Goal: Information Seeking & Learning: Learn about a topic

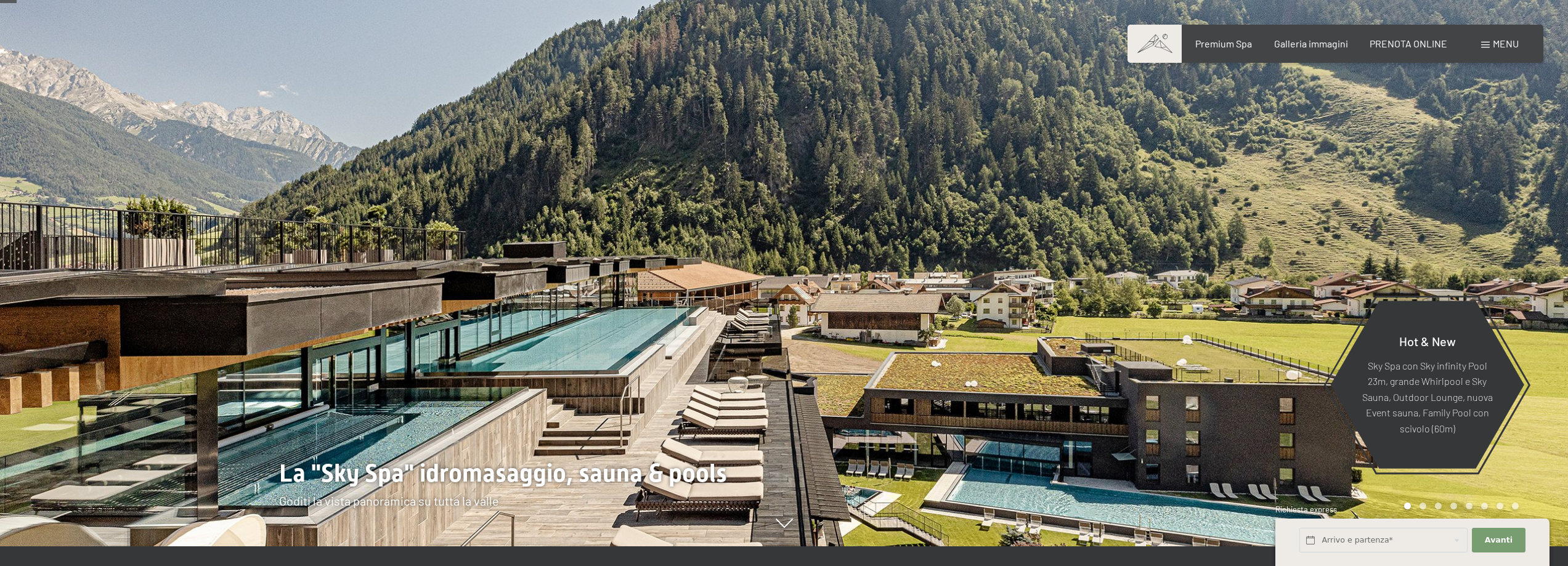
scroll to position [82, 0]
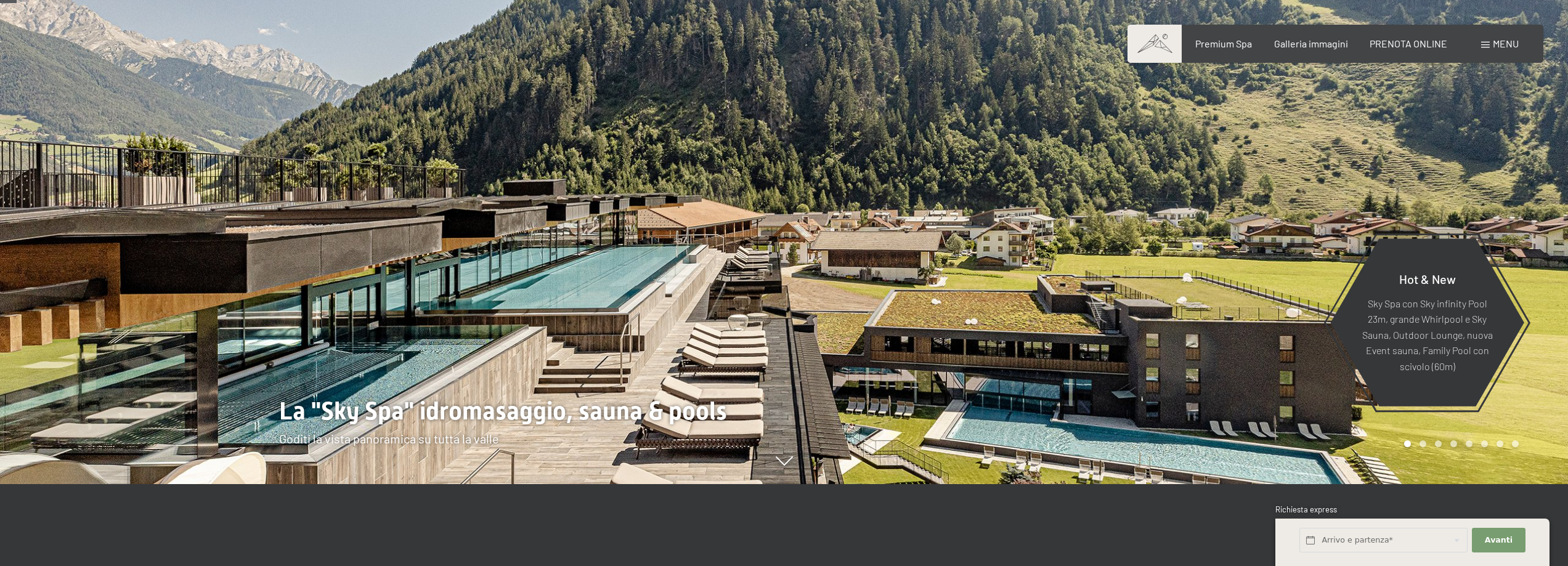
drag, startPoint x: 994, startPoint y: 391, endPoint x: 830, endPoint y: 256, distance: 212.4
click at [830, 256] on div at bounding box center [1176, 201] width 784 height 566
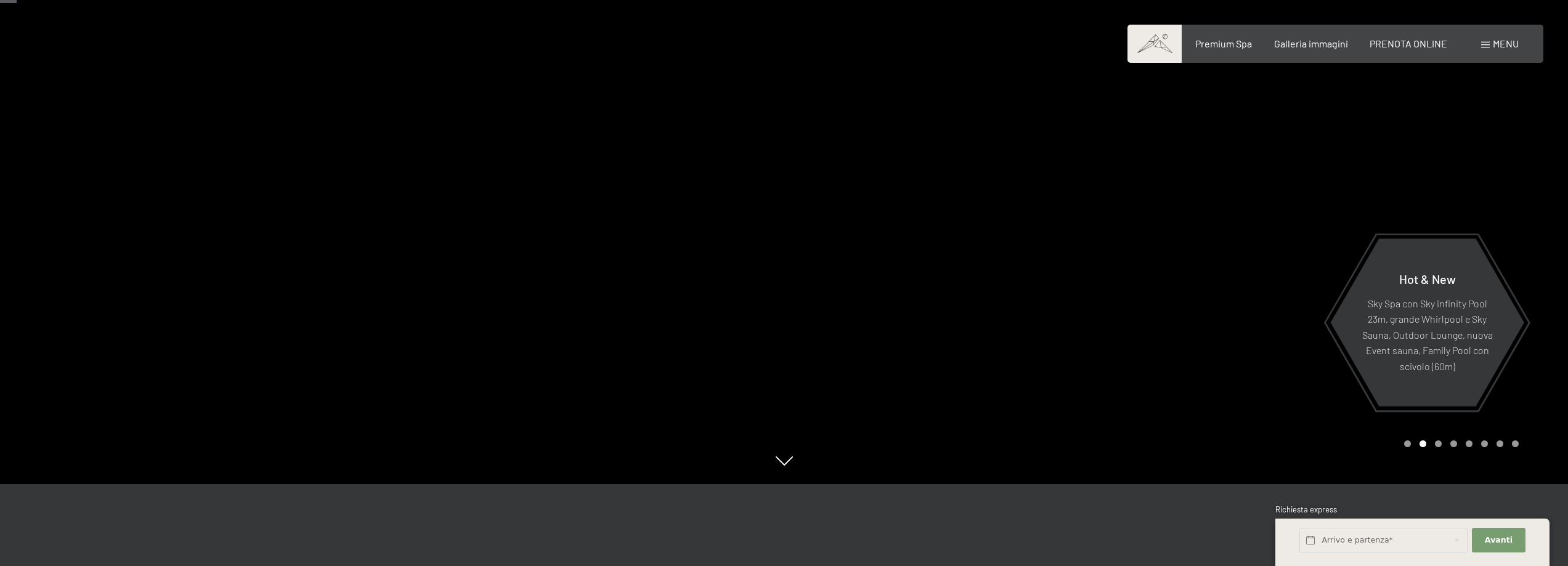
click at [1109, 369] on div at bounding box center [1176, 201] width 784 height 566
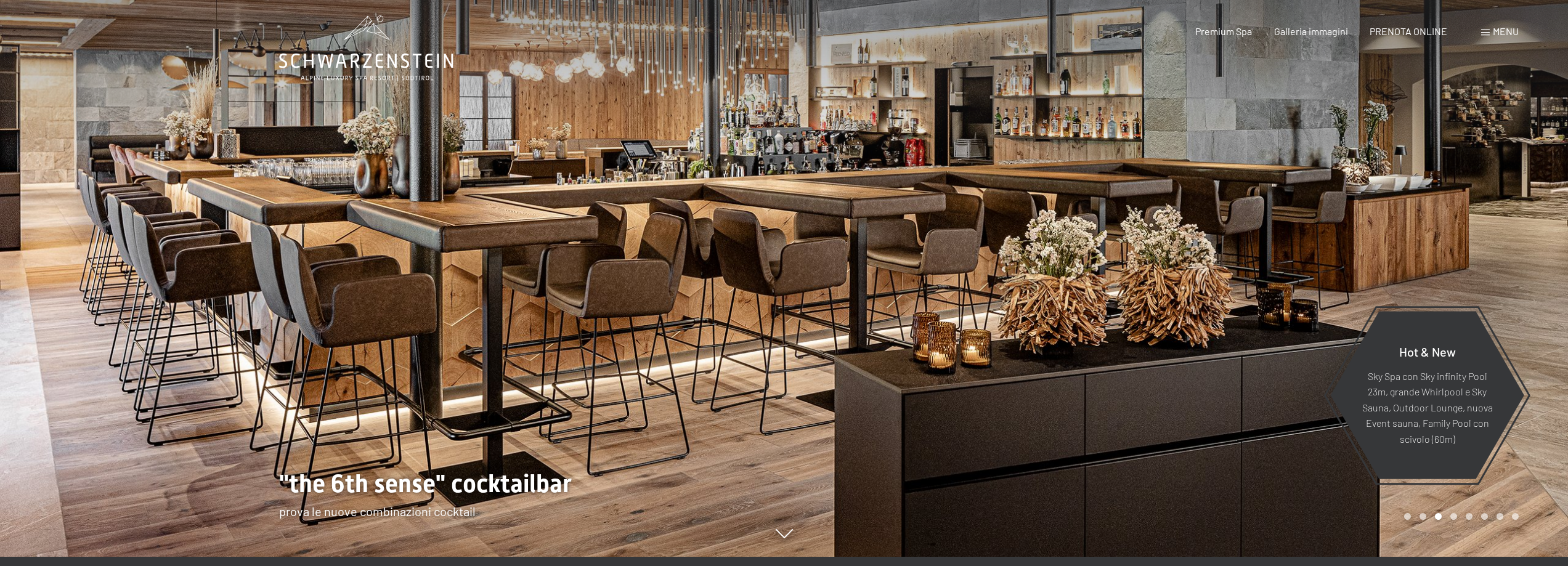
scroll to position [0, 0]
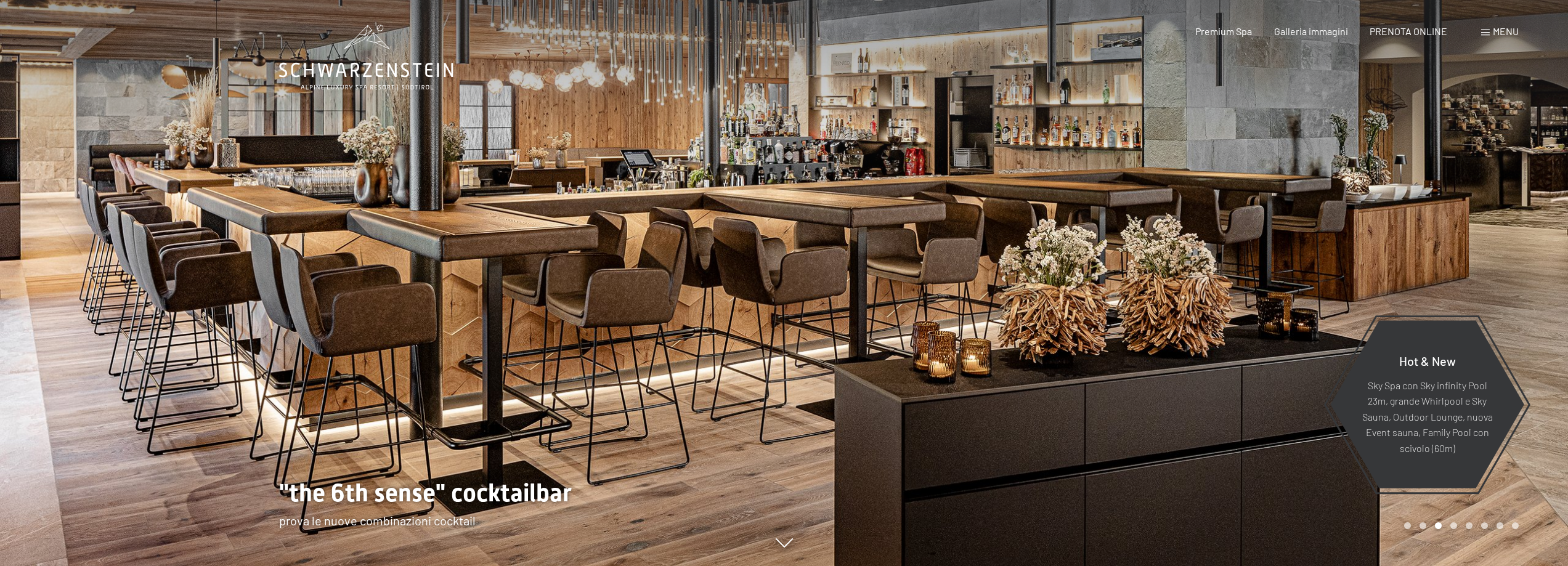
click at [973, 347] on div at bounding box center [1176, 283] width 784 height 566
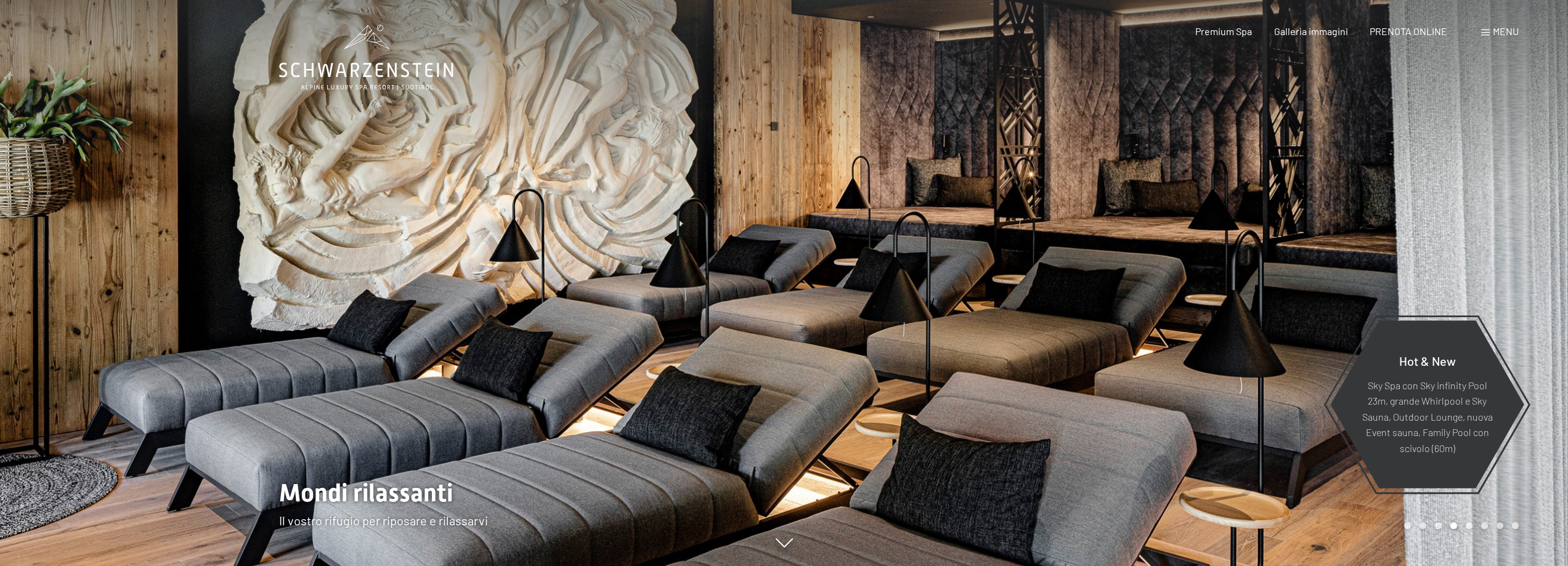
click at [973, 347] on div at bounding box center [1176, 283] width 784 height 566
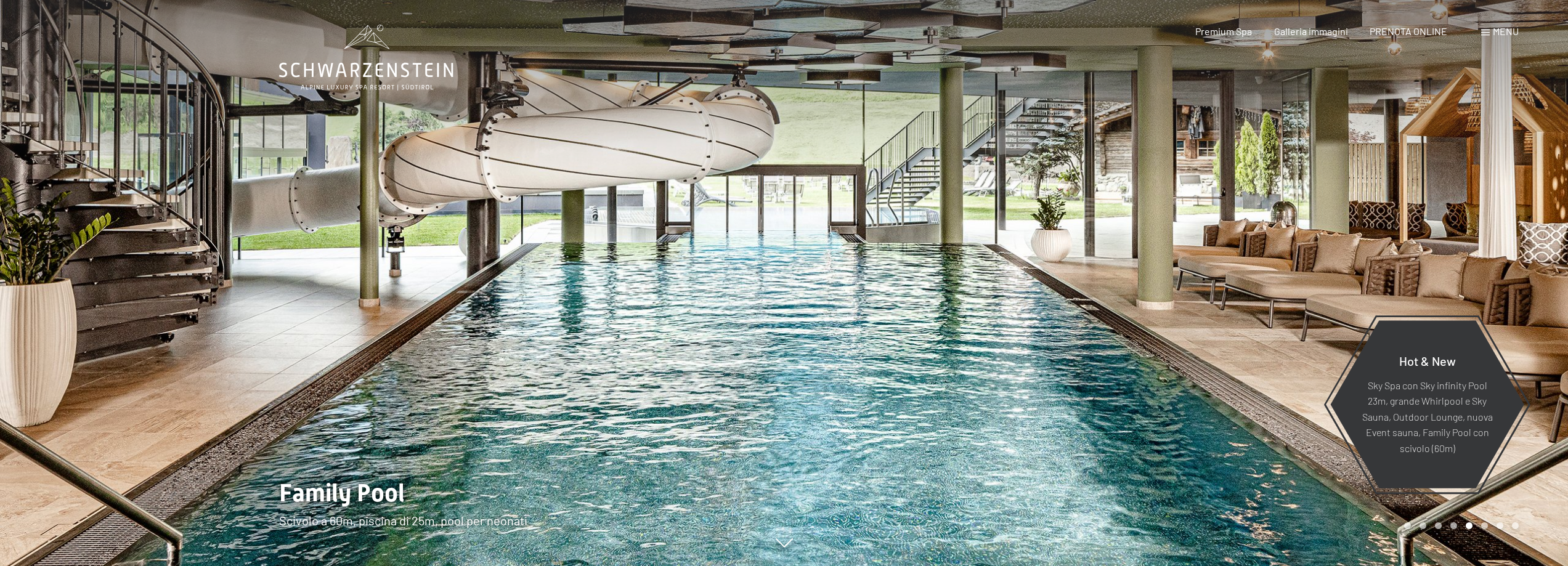
click at [973, 347] on div at bounding box center [1176, 283] width 784 height 566
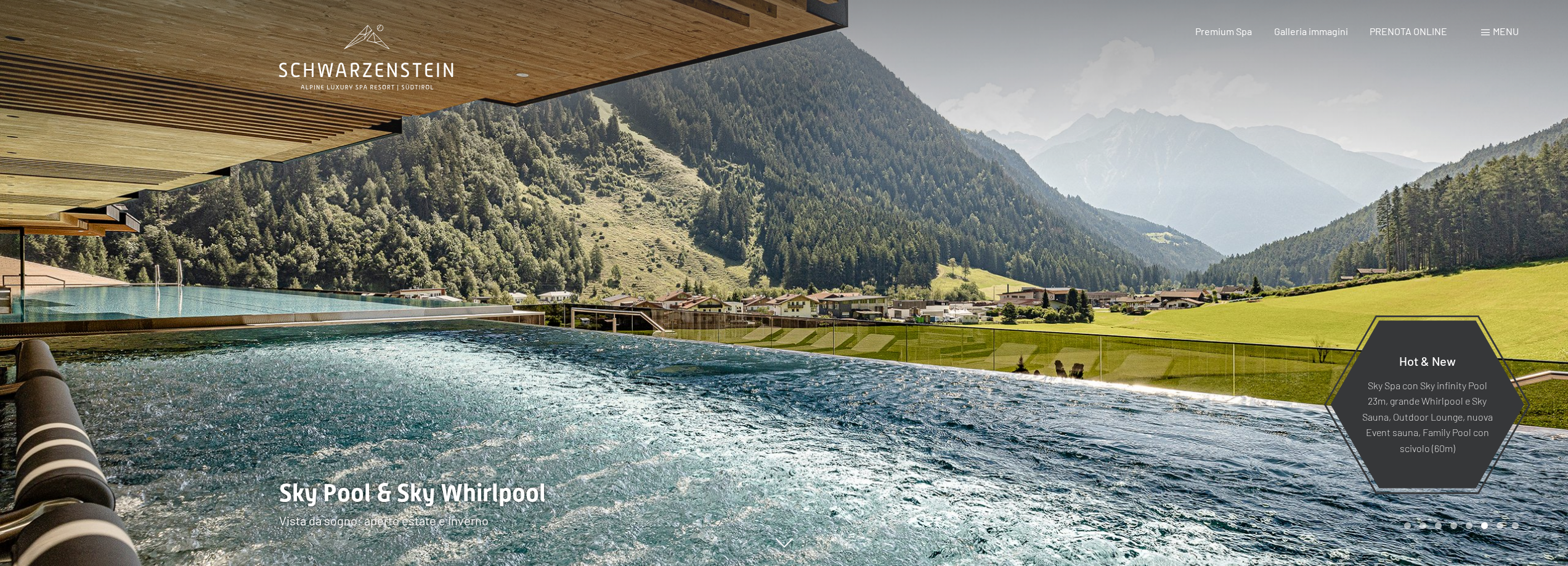
click at [973, 347] on div at bounding box center [1176, 283] width 784 height 566
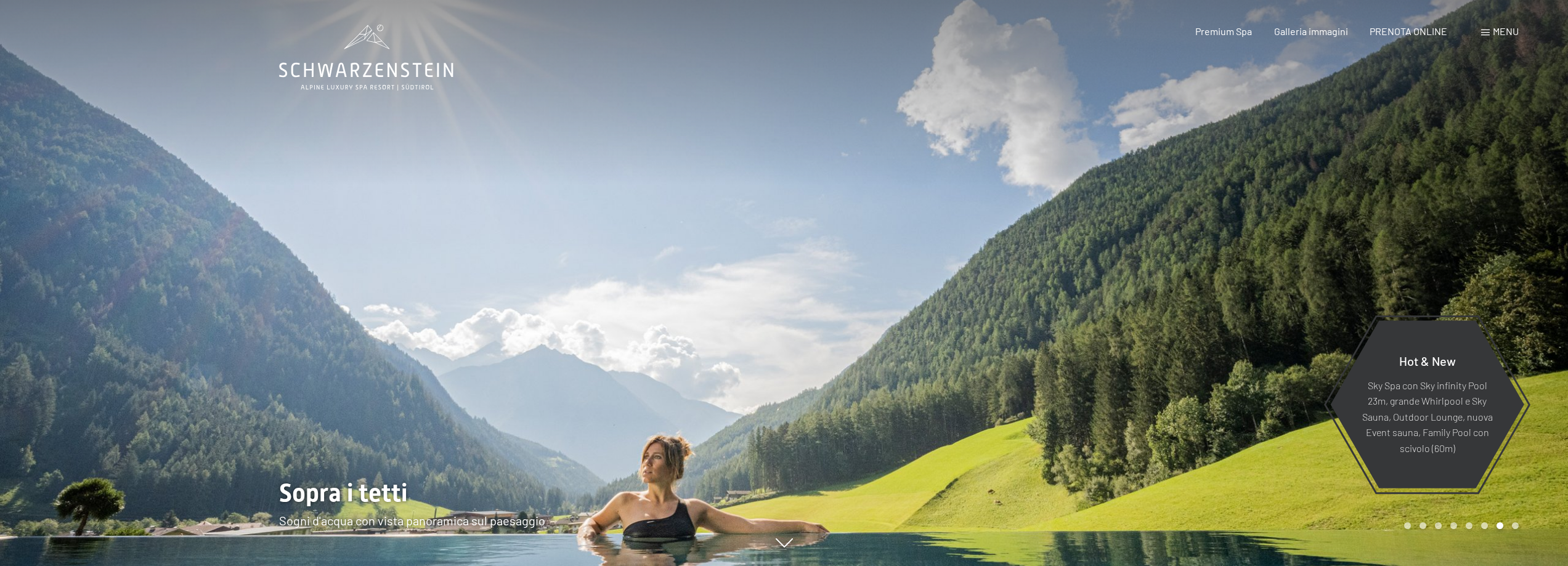
click at [973, 347] on div at bounding box center [1176, 283] width 784 height 566
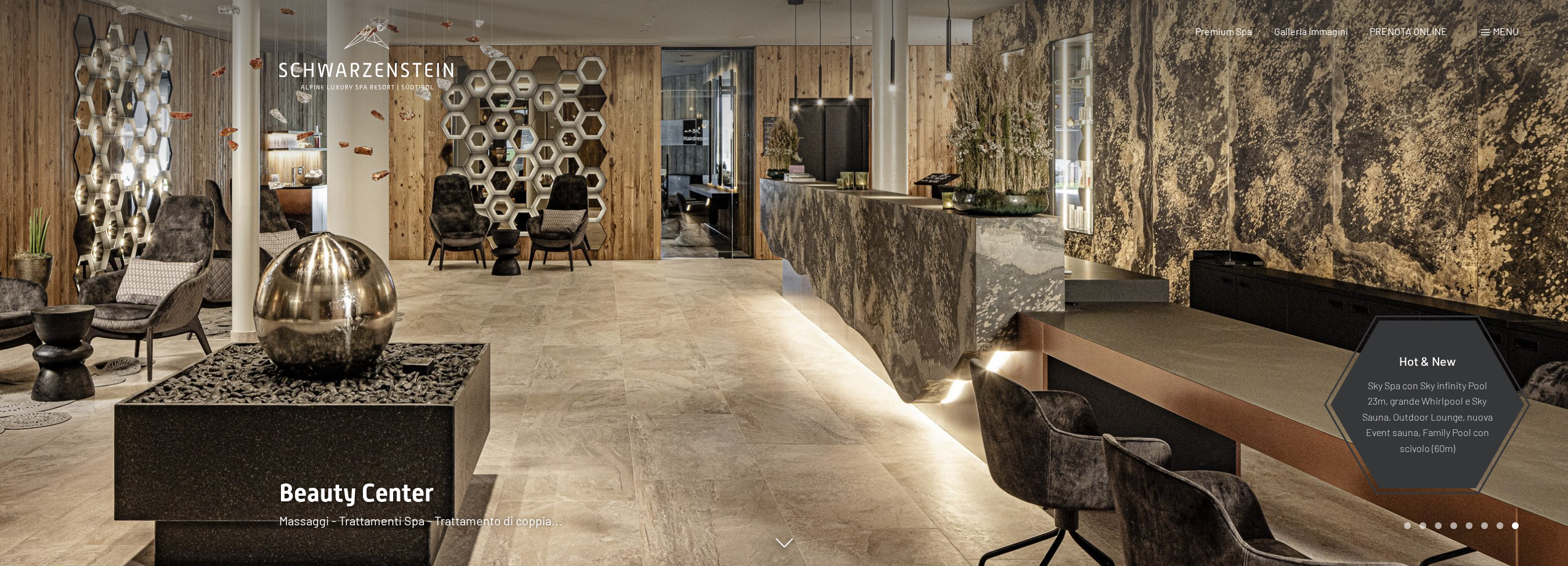
click at [973, 347] on div at bounding box center [1176, 283] width 784 height 566
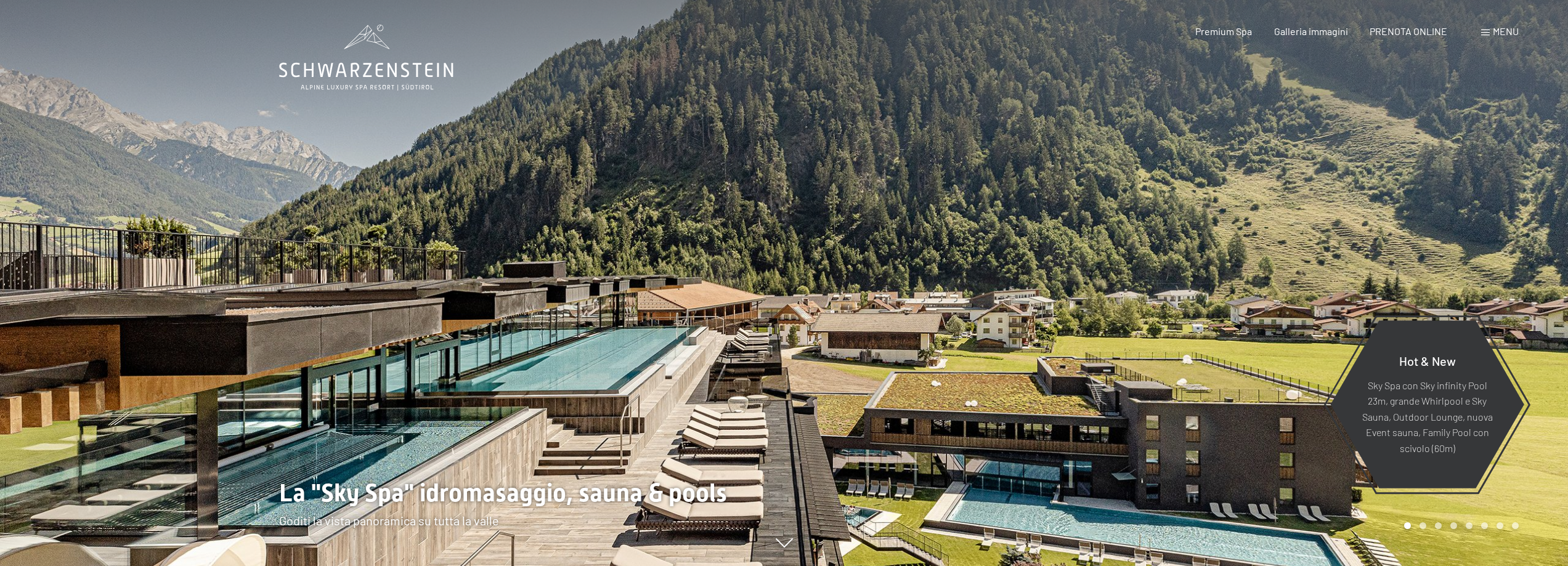
click at [973, 347] on div at bounding box center [1176, 283] width 784 height 566
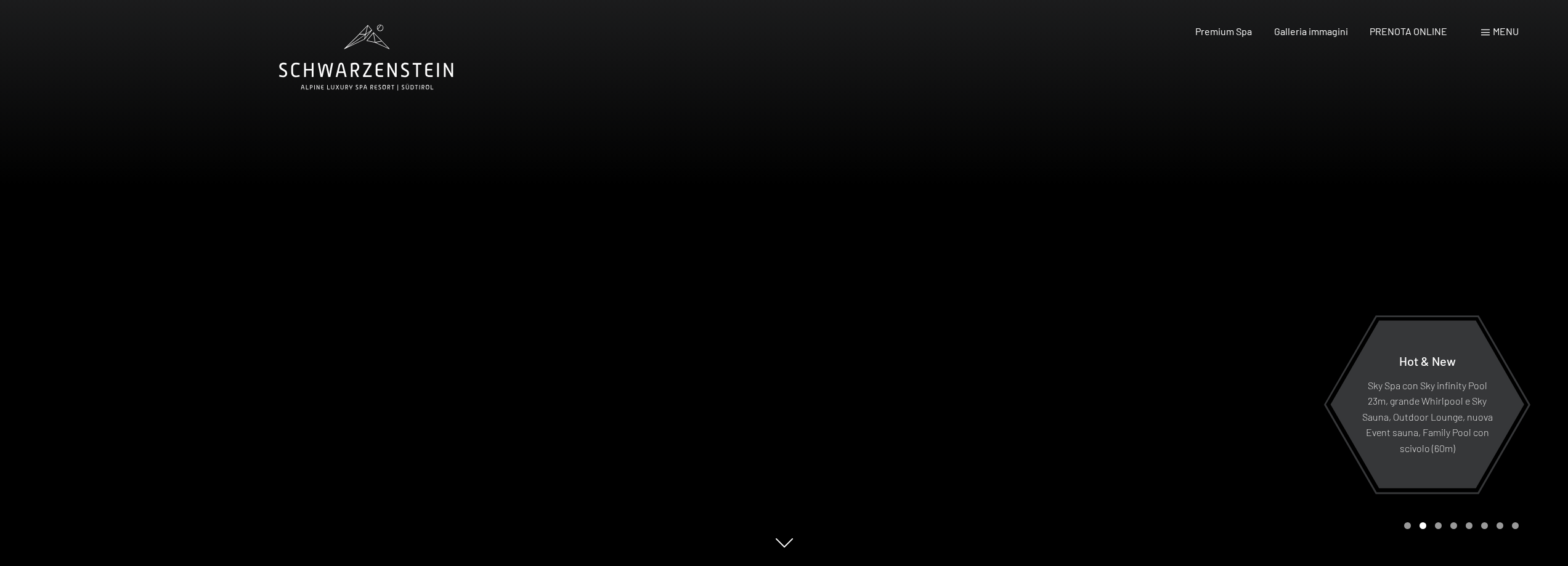
click at [973, 347] on div at bounding box center [1176, 283] width 784 height 566
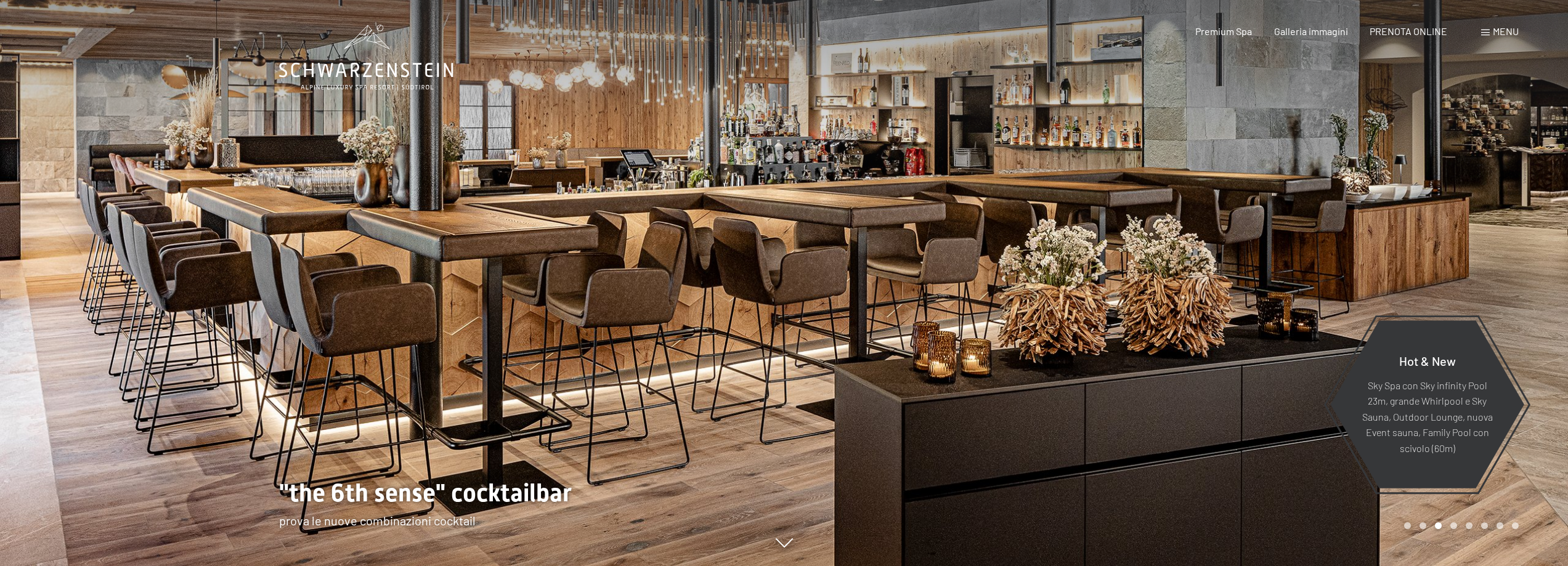
click at [973, 347] on div at bounding box center [1176, 283] width 784 height 566
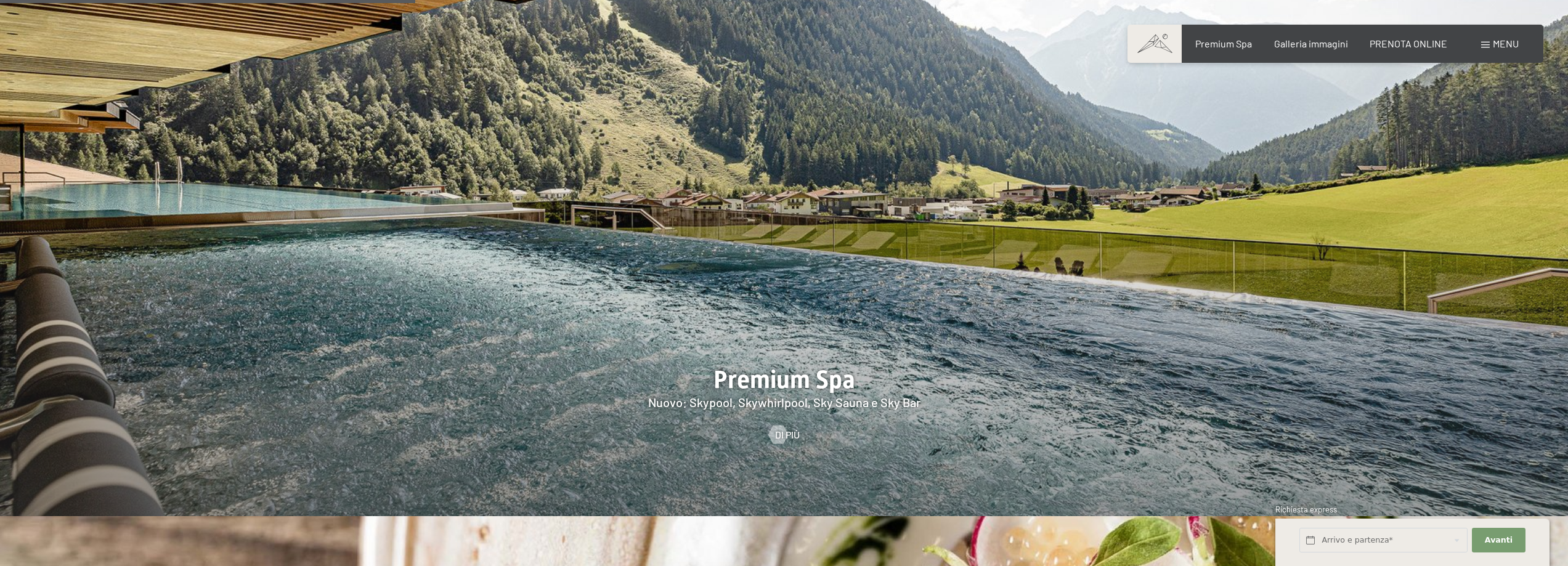
scroll to position [2052, 0]
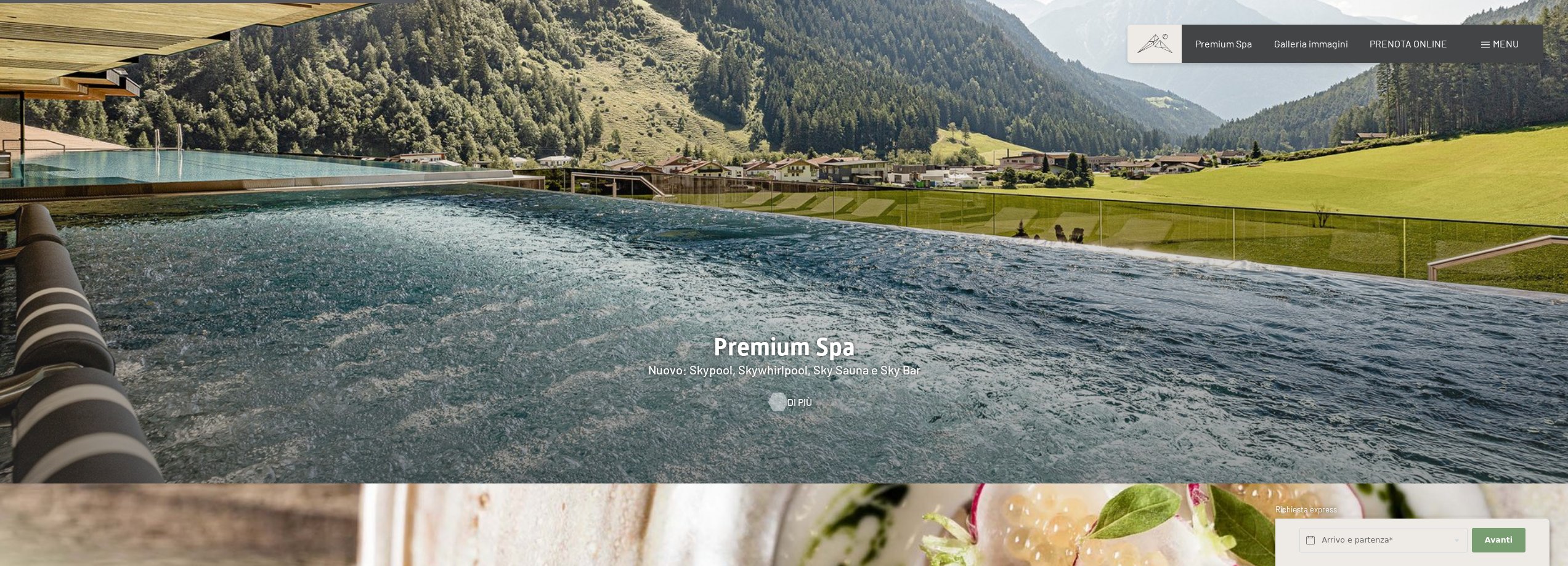
click at [780, 393] on div at bounding box center [777, 402] width 10 height 19
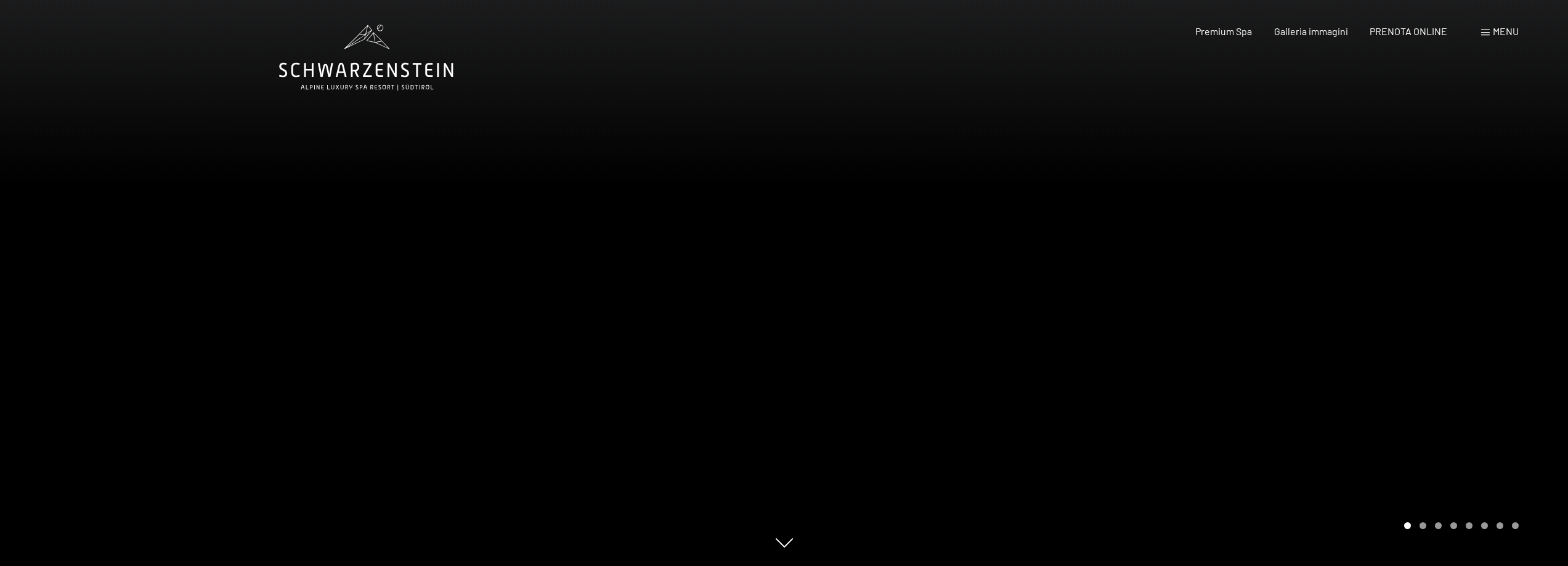
click at [1299, 409] on div at bounding box center [1176, 283] width 784 height 566
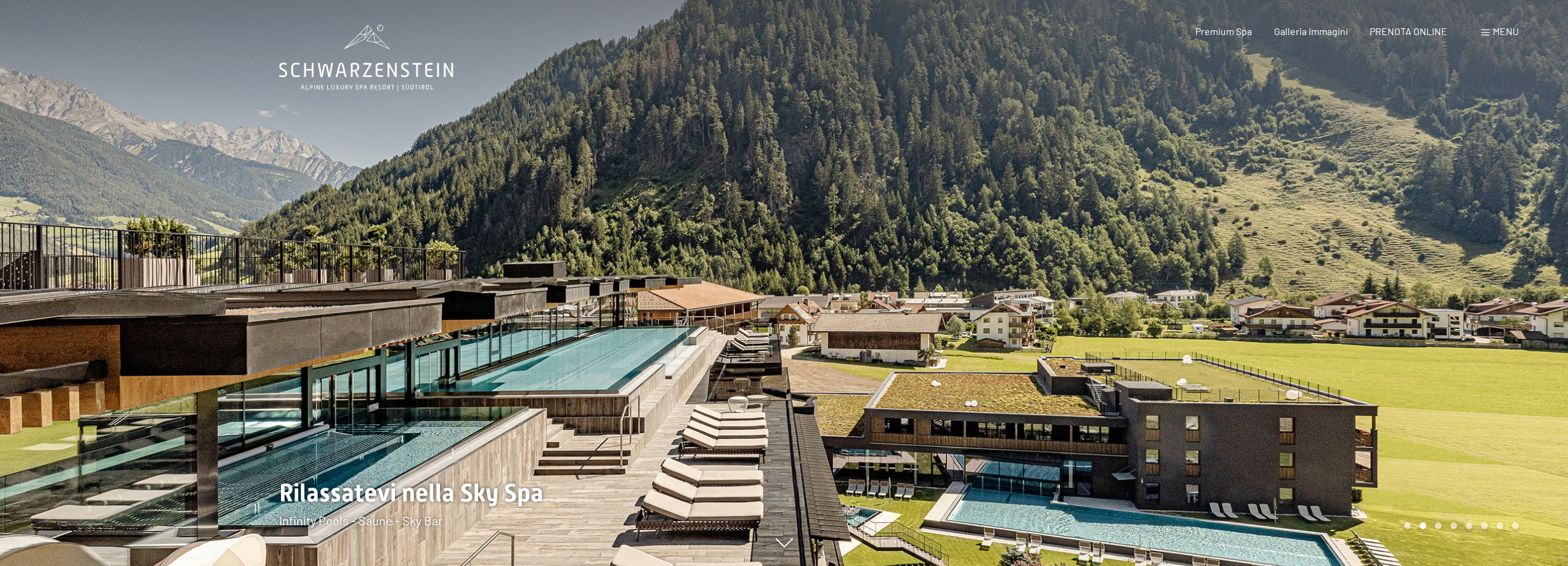
click at [1293, 409] on div at bounding box center [1176, 283] width 784 height 566
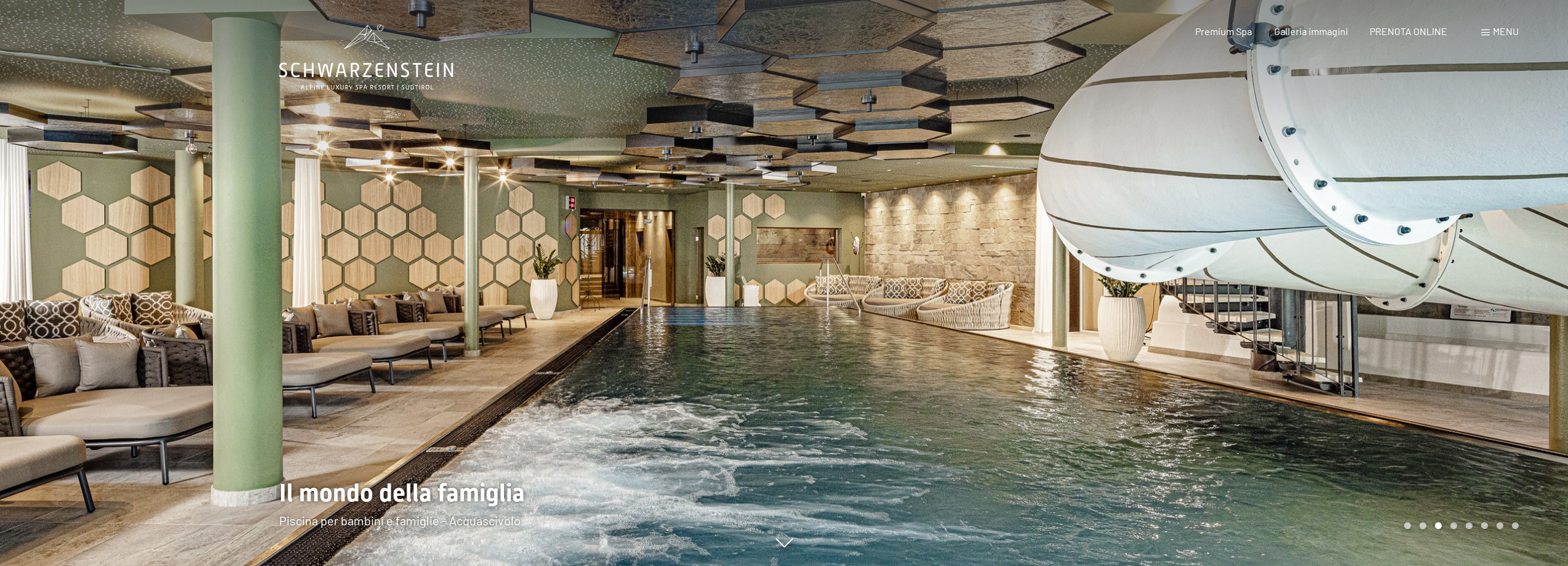
click at [1364, 333] on div at bounding box center [1176, 283] width 784 height 566
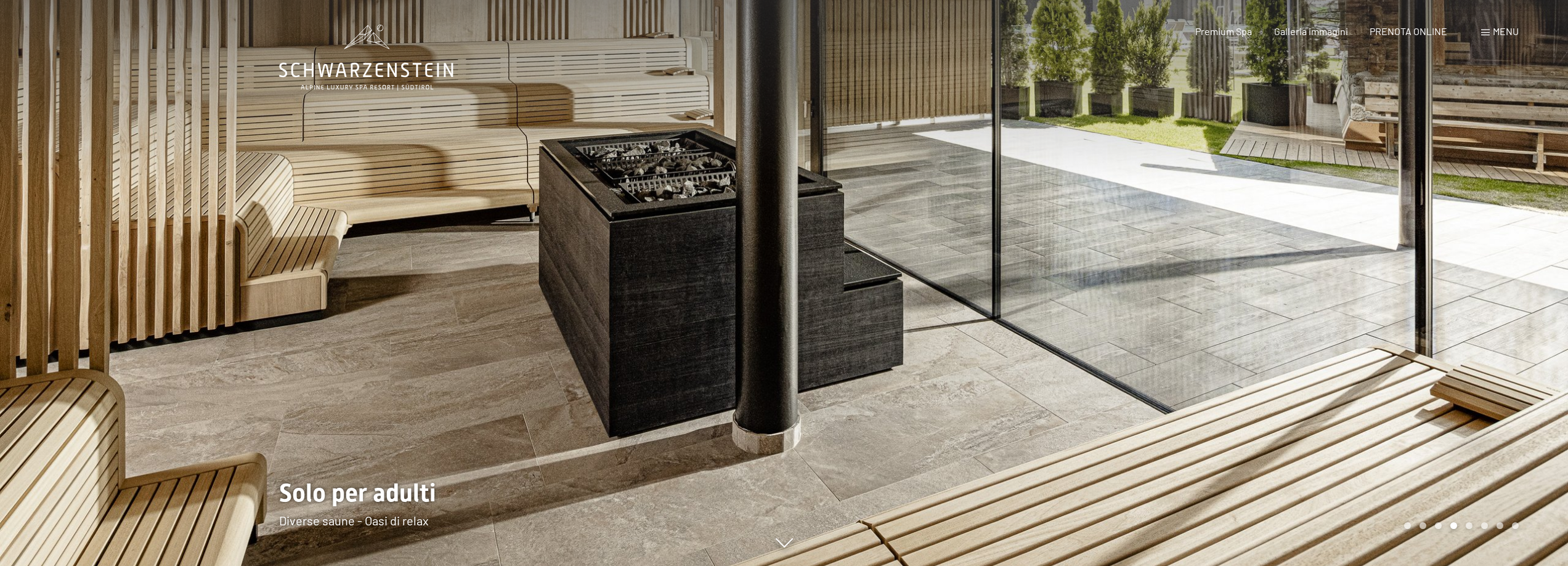
click at [1364, 333] on div at bounding box center [1176, 283] width 784 height 566
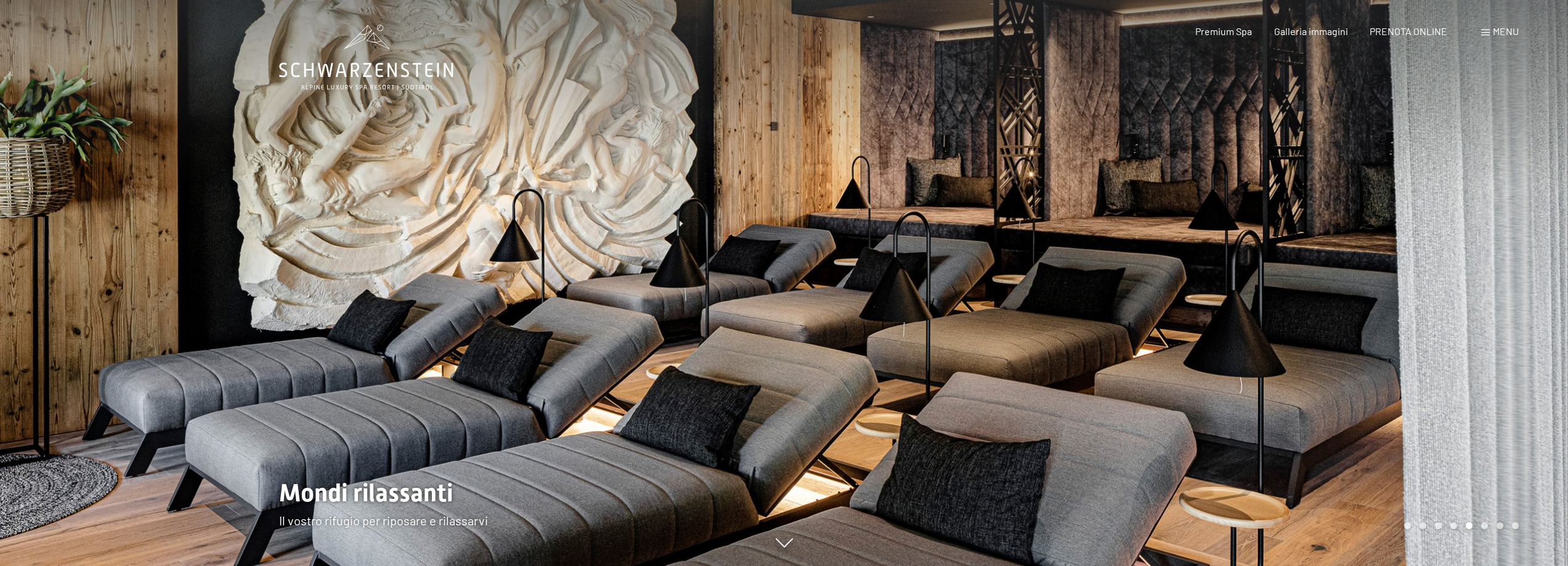
click at [1364, 333] on div at bounding box center [1176, 283] width 784 height 566
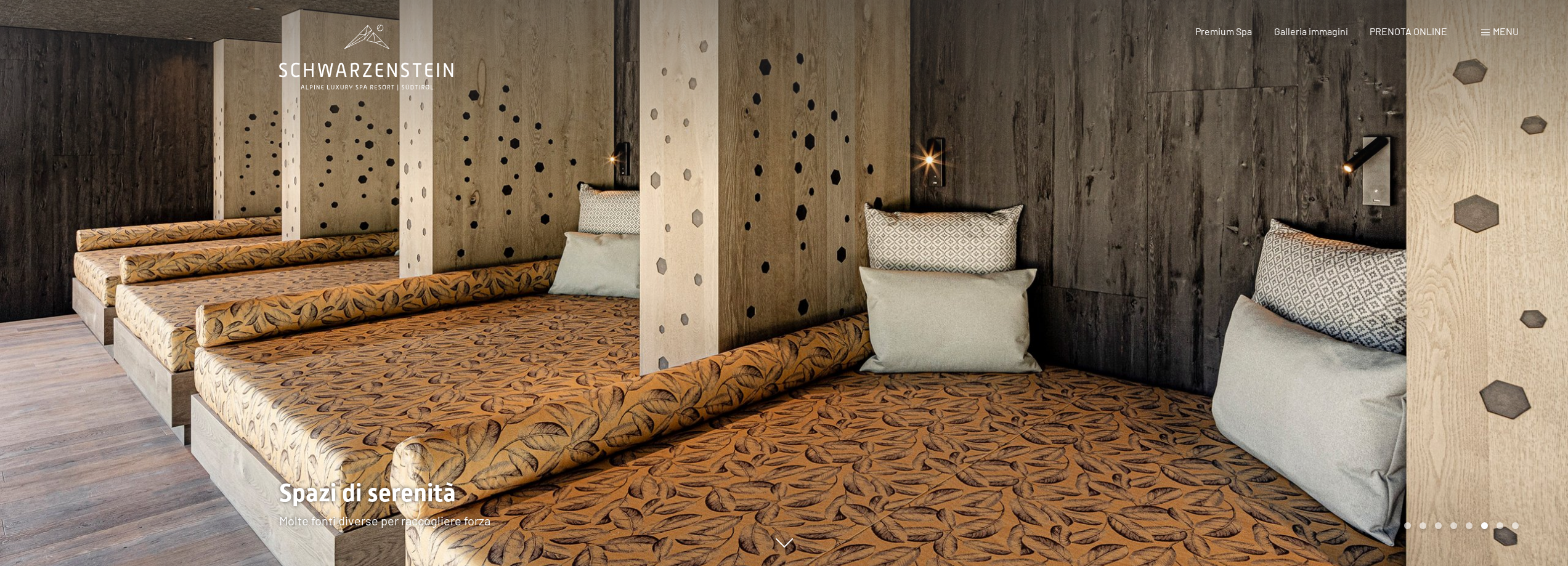
click at [1360, 334] on div at bounding box center [1176, 283] width 784 height 566
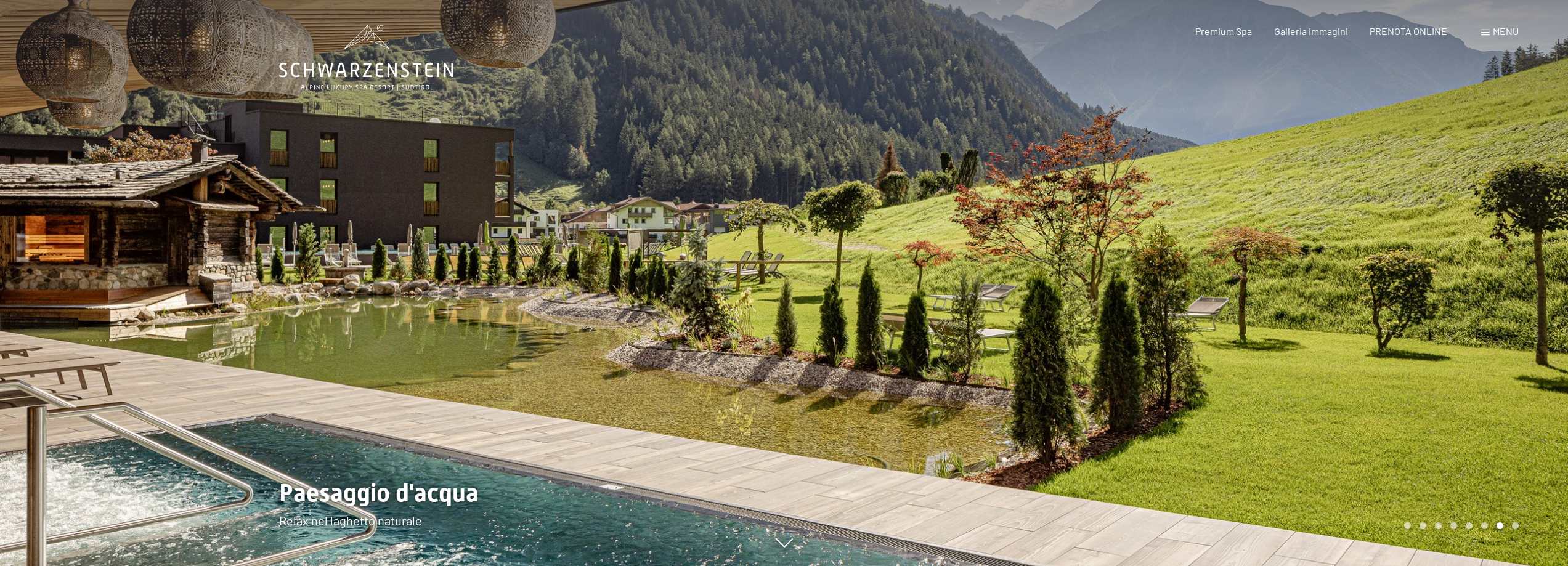
click at [1360, 334] on div at bounding box center [1176, 283] width 784 height 566
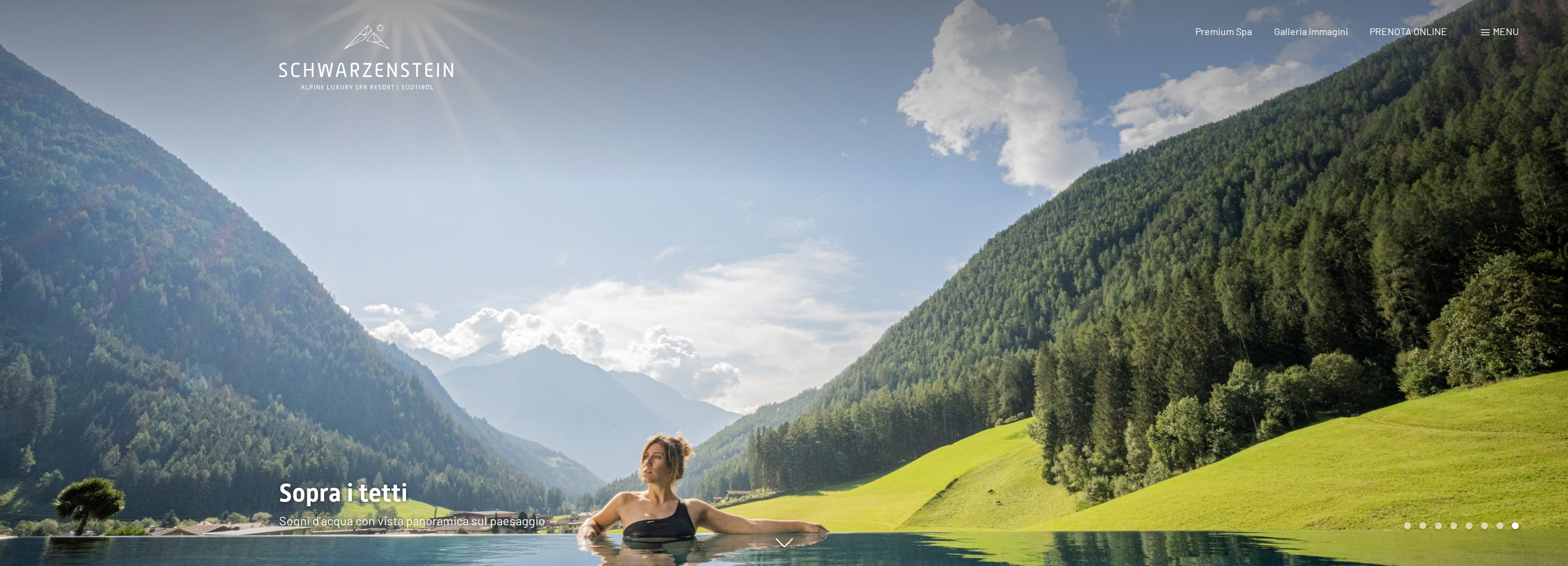
click at [1360, 334] on div at bounding box center [1176, 283] width 784 height 566
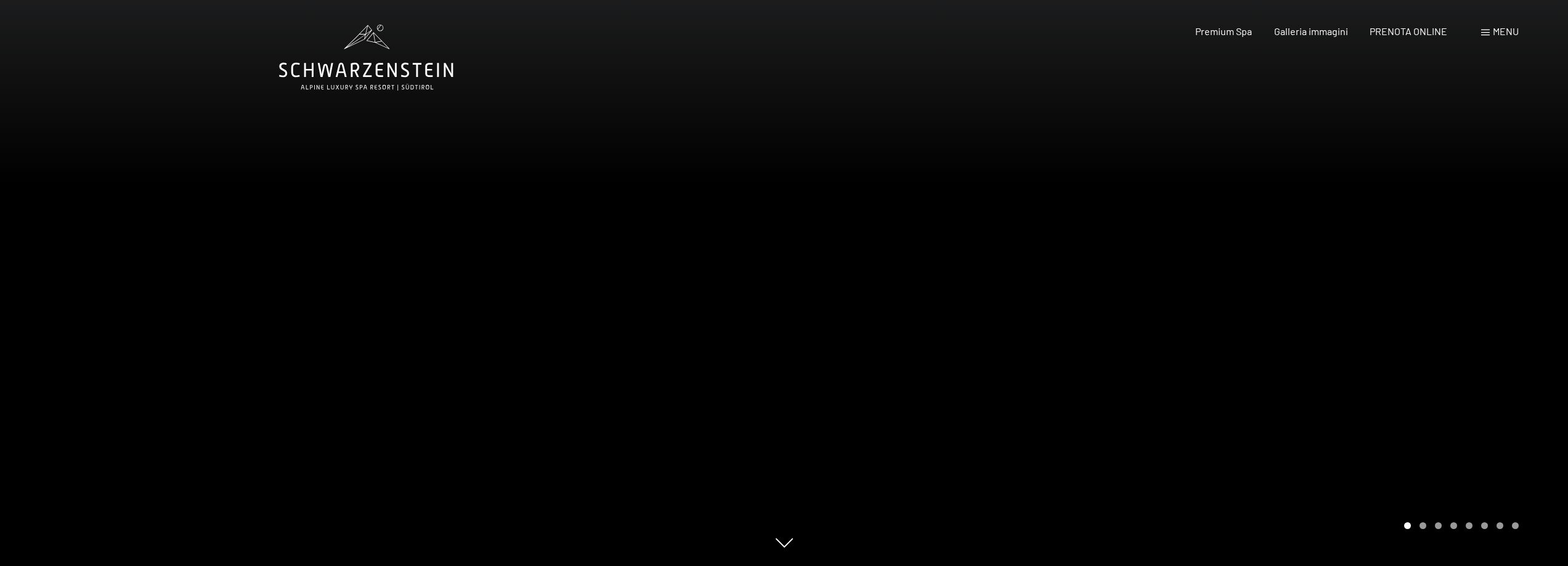
click at [1322, 347] on div at bounding box center [1176, 283] width 784 height 566
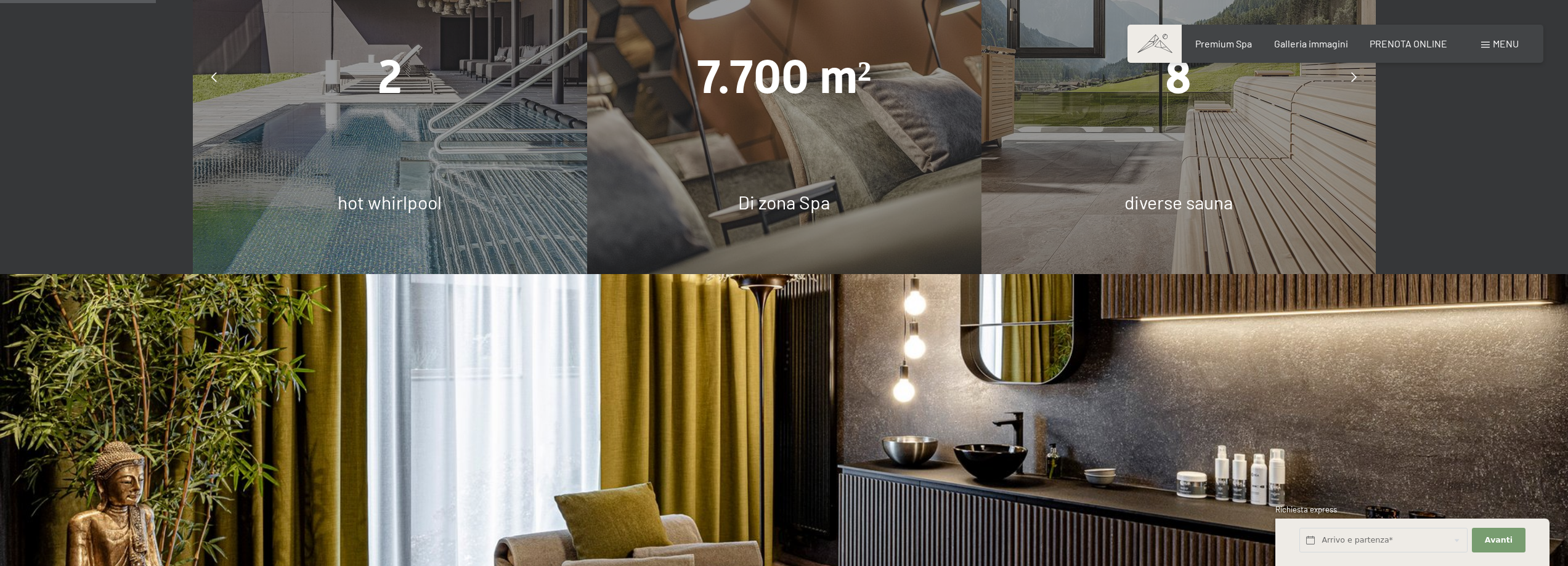
scroll to position [903, 0]
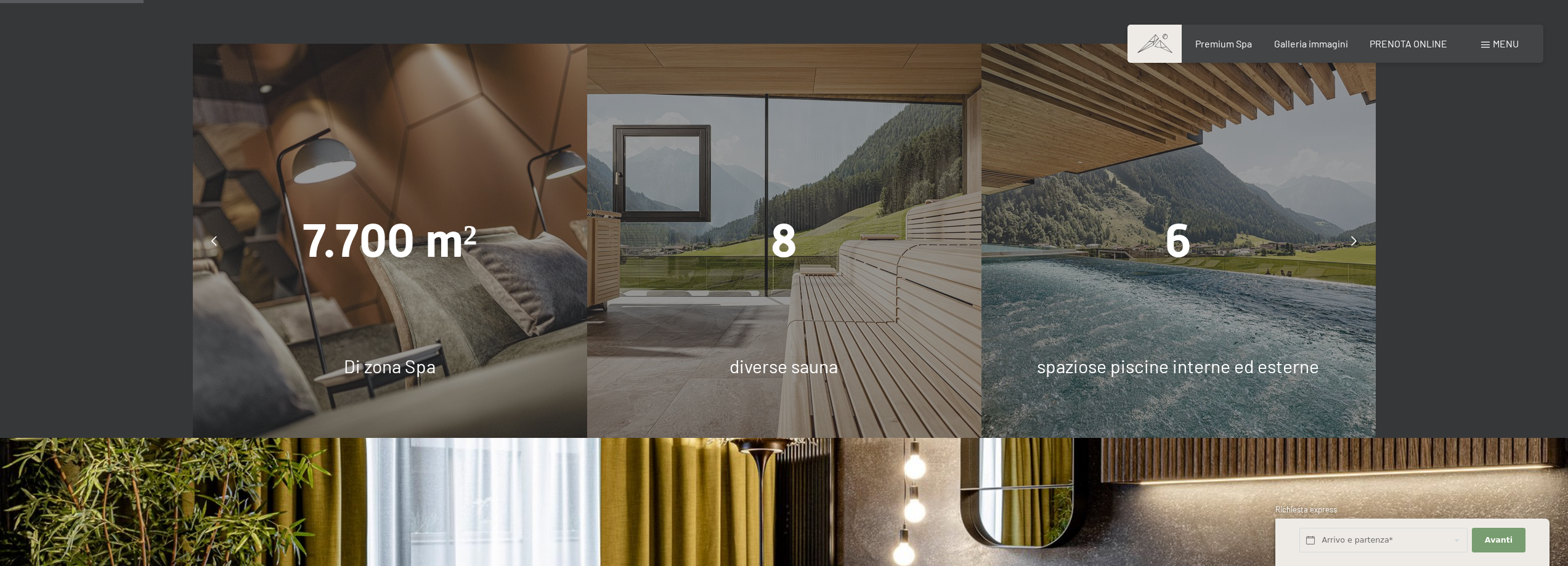
click at [411, 286] on div "7.700 m² Di zona Spa" at bounding box center [388, 240] width 394 height 394
click at [1348, 225] on div at bounding box center [1353, 240] width 30 height 30
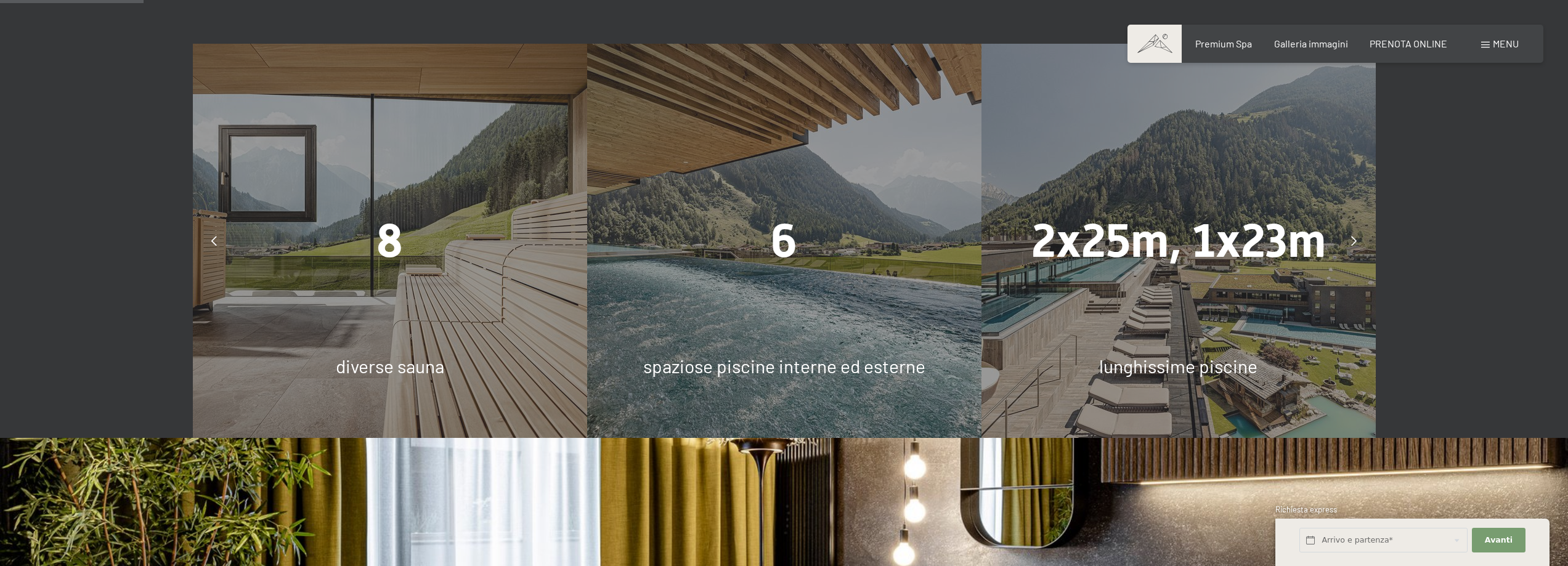
click at [1348, 225] on div at bounding box center [1353, 240] width 30 height 30
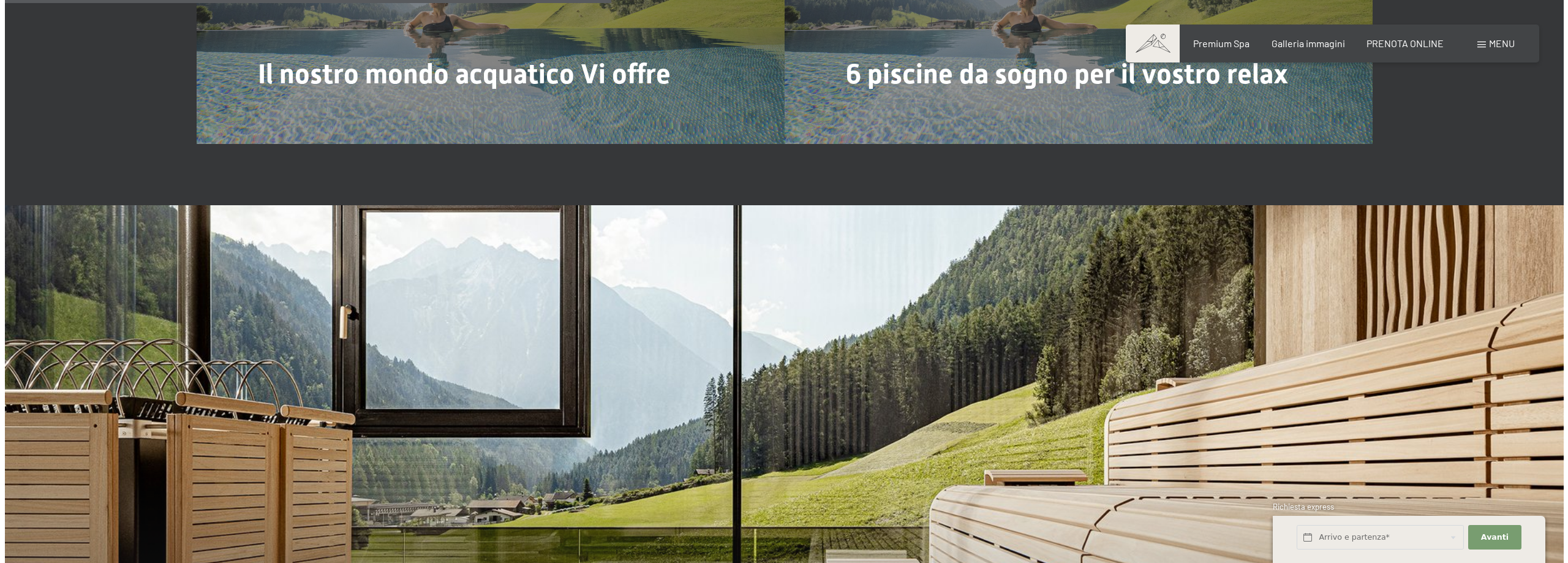
scroll to position [3674, 0]
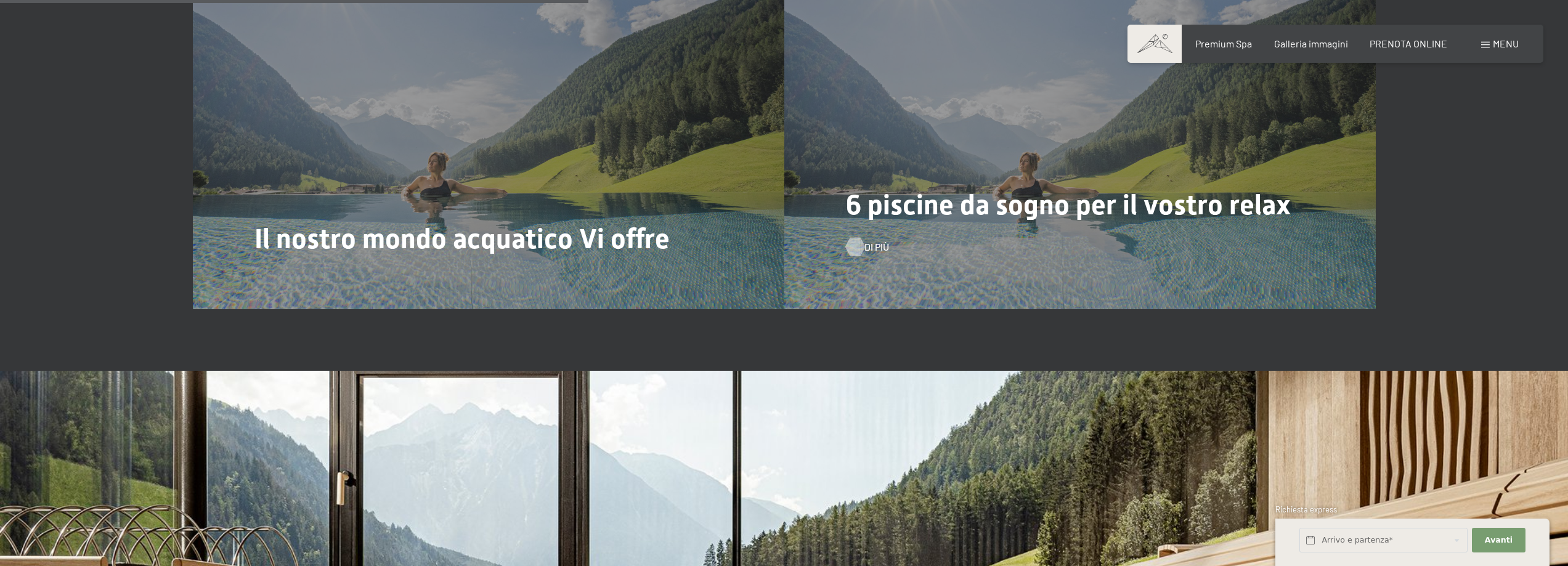
click at [871, 240] on span "Di più" at bounding box center [877, 246] width 25 height 13
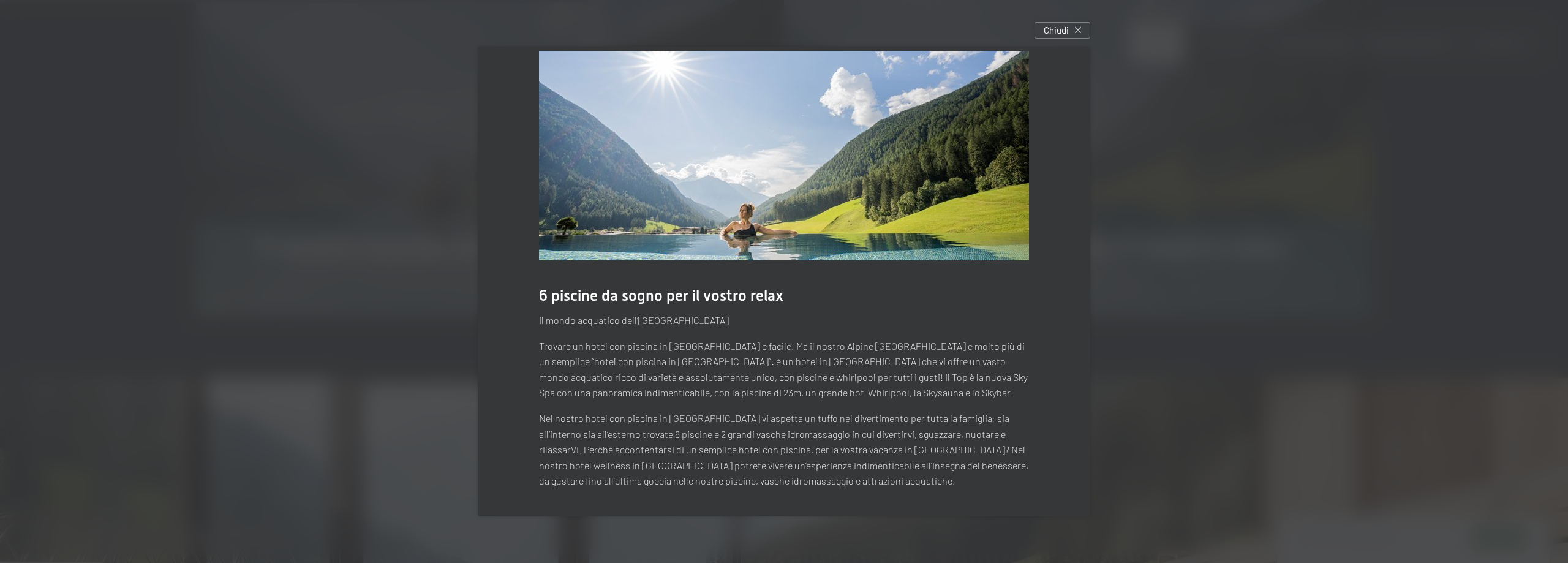
scroll to position [0, 0]
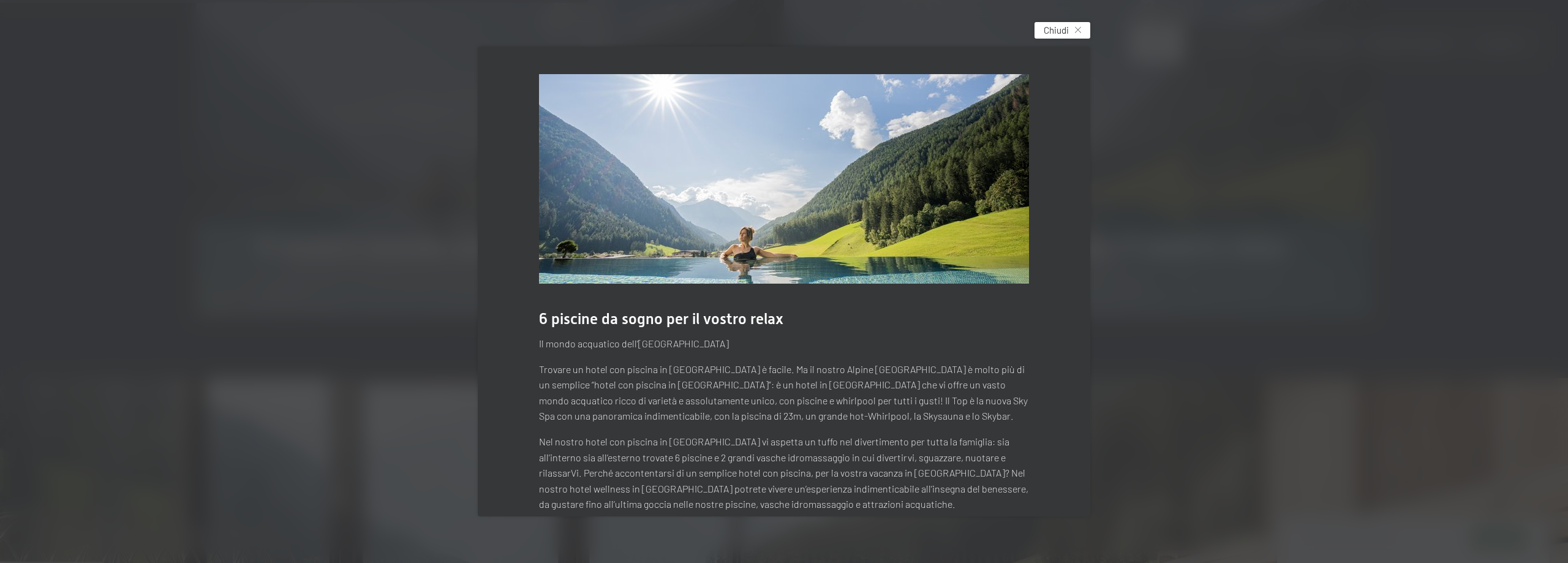
click at [1058, 38] on div "Chiudi" at bounding box center [1063, 29] width 56 height 16
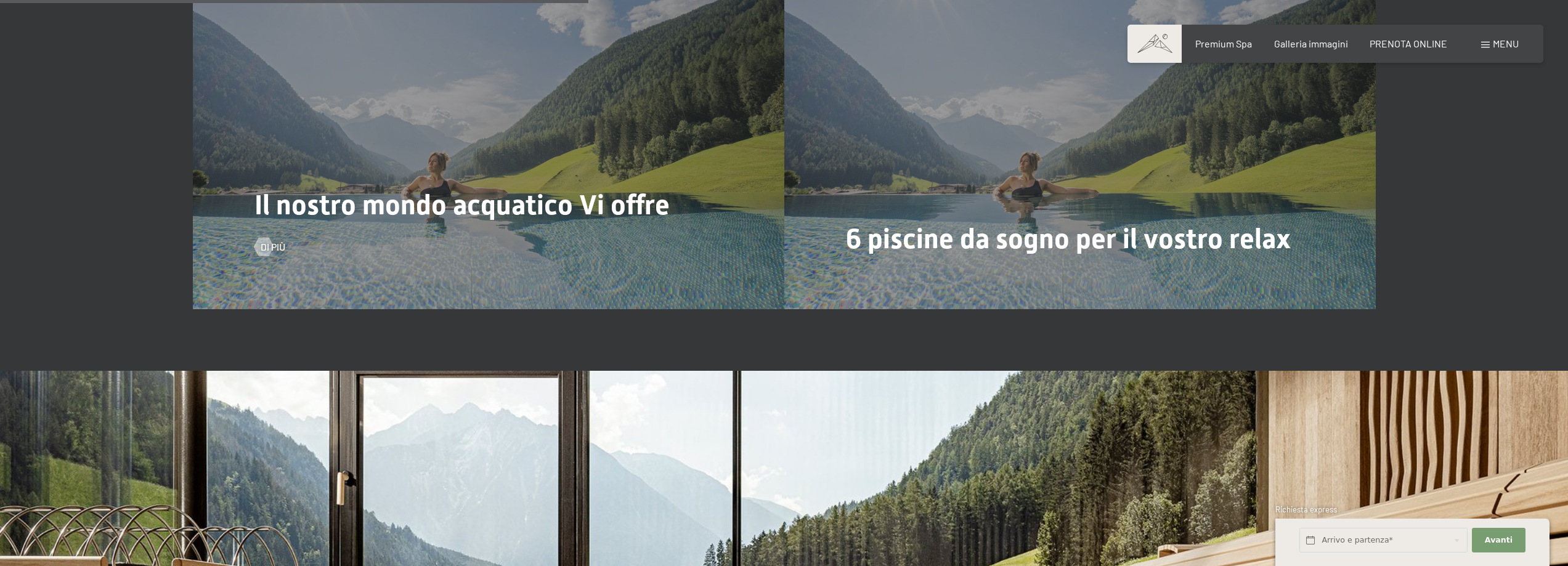
click at [460, 119] on div "Il nostro mondo acquatico Vi offre Di più" at bounding box center [488, 87] width 591 height 444
click at [411, 189] on span "Il nostro mondo acquatico Vi offre" at bounding box center [462, 205] width 415 height 33
click at [282, 239] on div "Il nostro mondo acquatico Vi offre Di più" at bounding box center [488, 87] width 591 height 444
click at [277, 240] on span "Di più" at bounding box center [286, 246] width 25 height 13
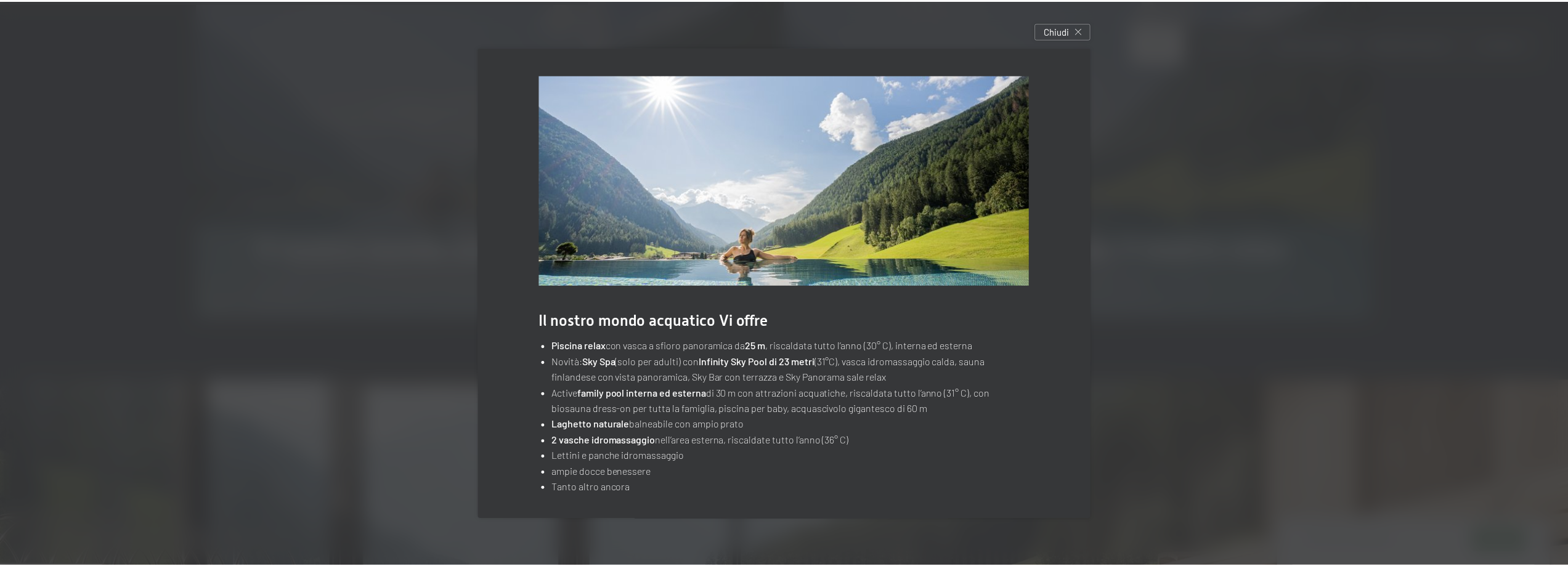
scroll to position [4, 0]
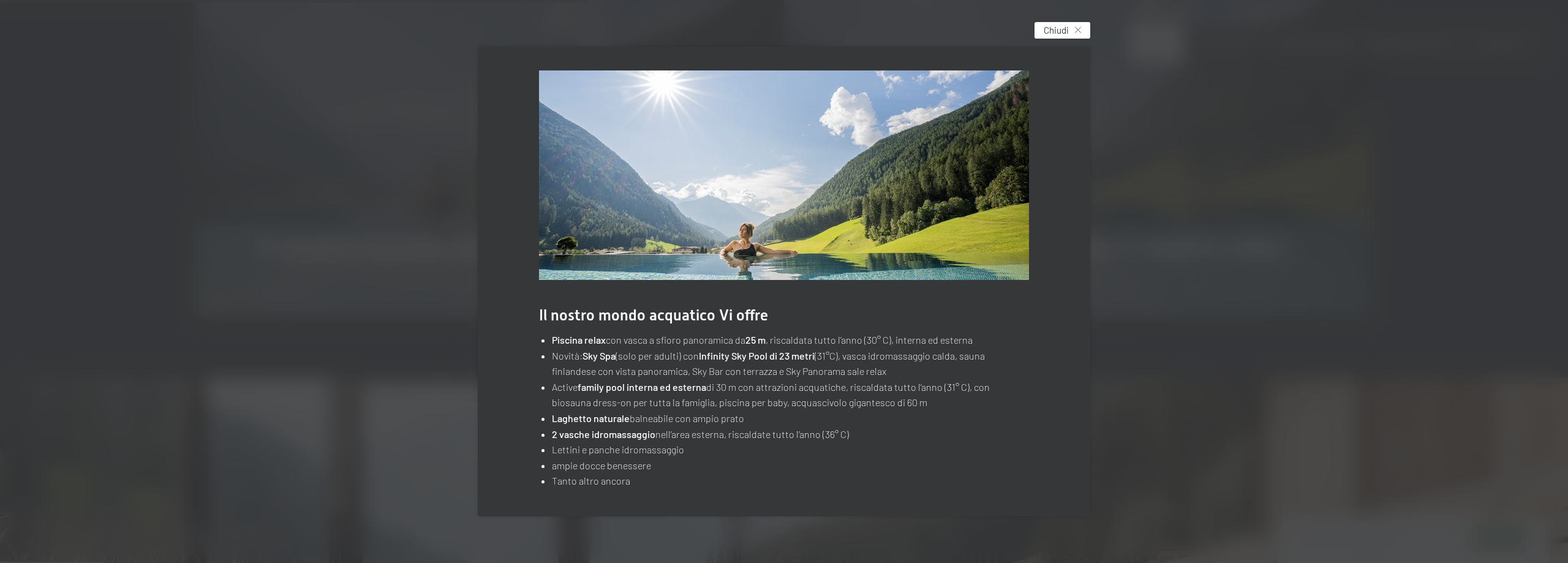
click at [1049, 24] on span "Chiudi" at bounding box center [1057, 30] width 25 height 13
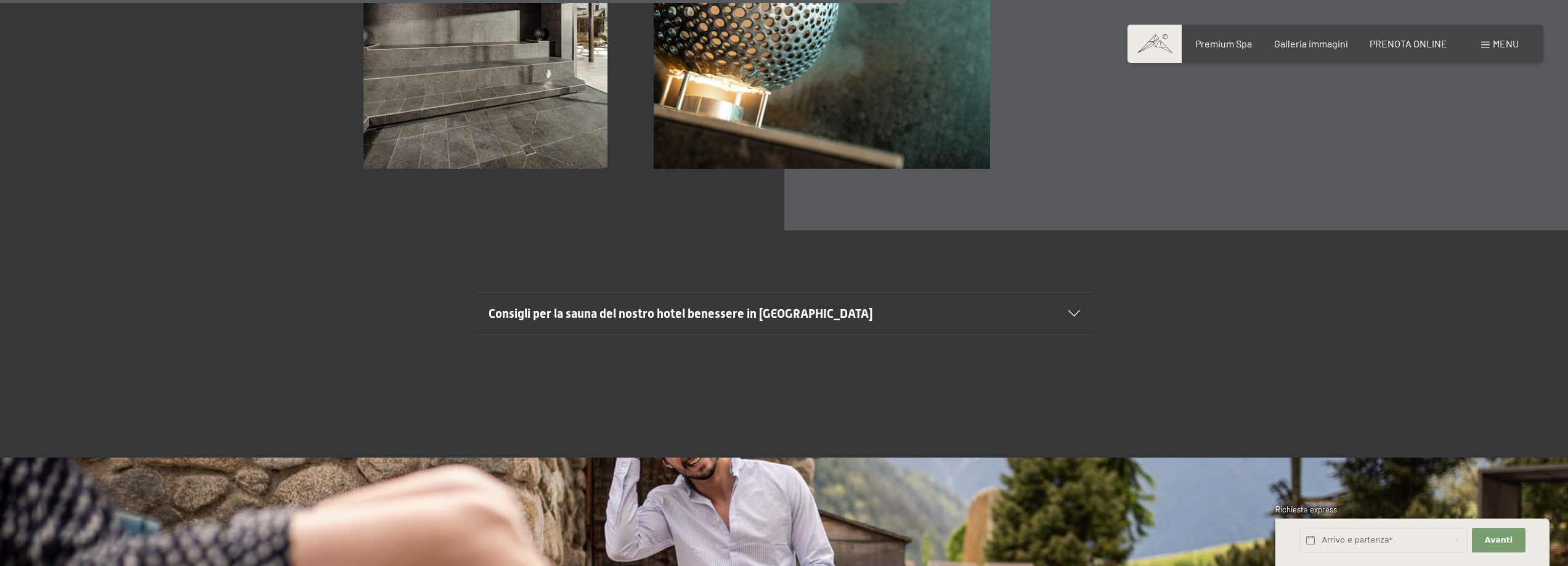
scroll to position [5007, 0]
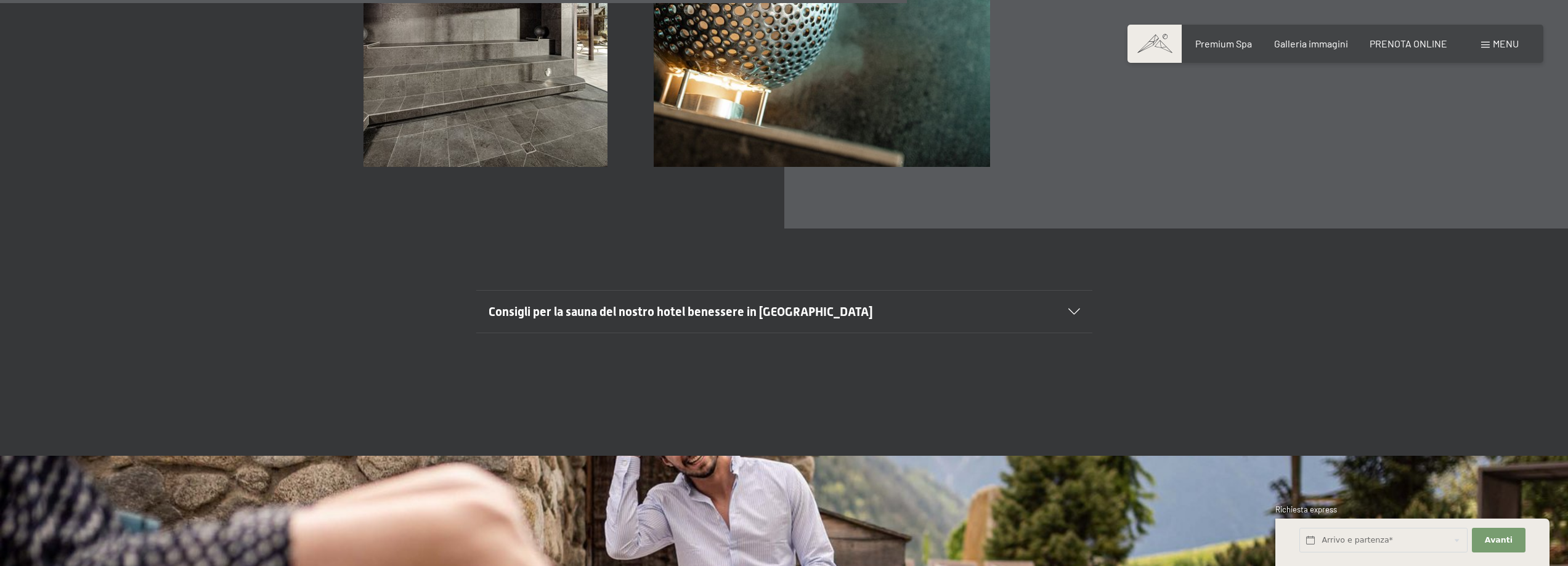
click at [1014, 309] on div "Consigli per la sauna del nostro hotel benessere in Trentino Alto Adige" at bounding box center [784, 312] width 591 height 42
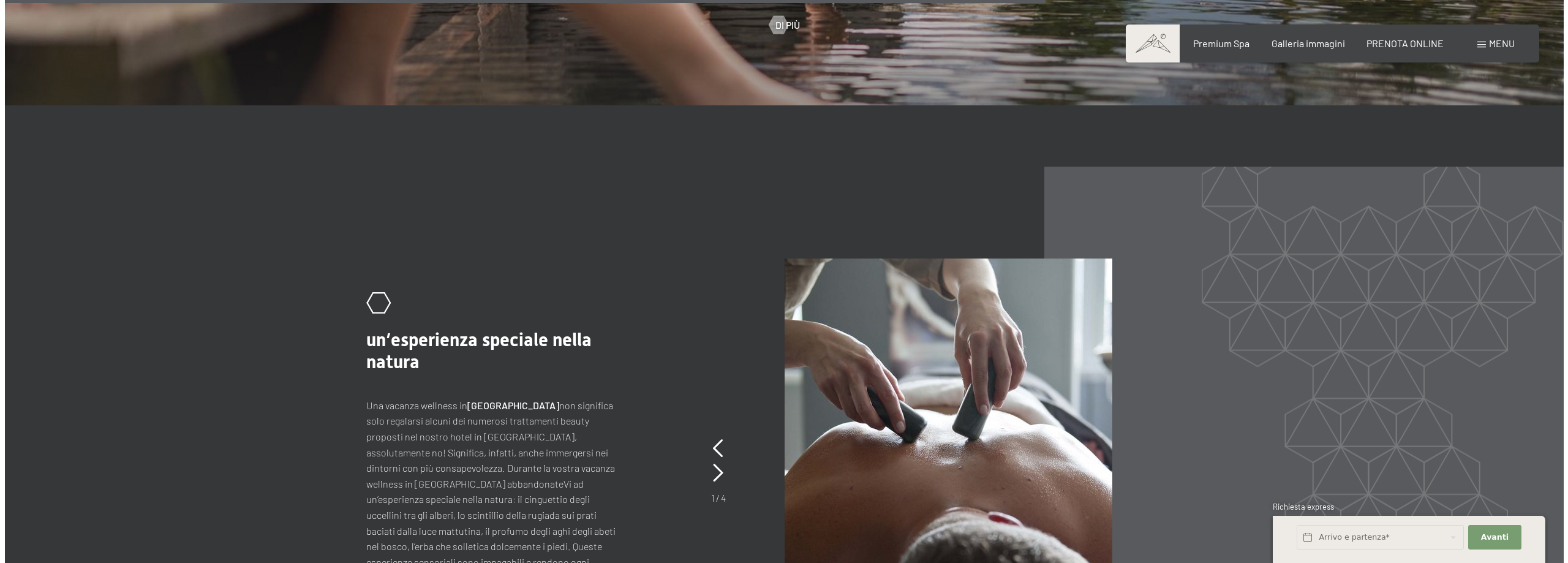
scroll to position [5797, 0]
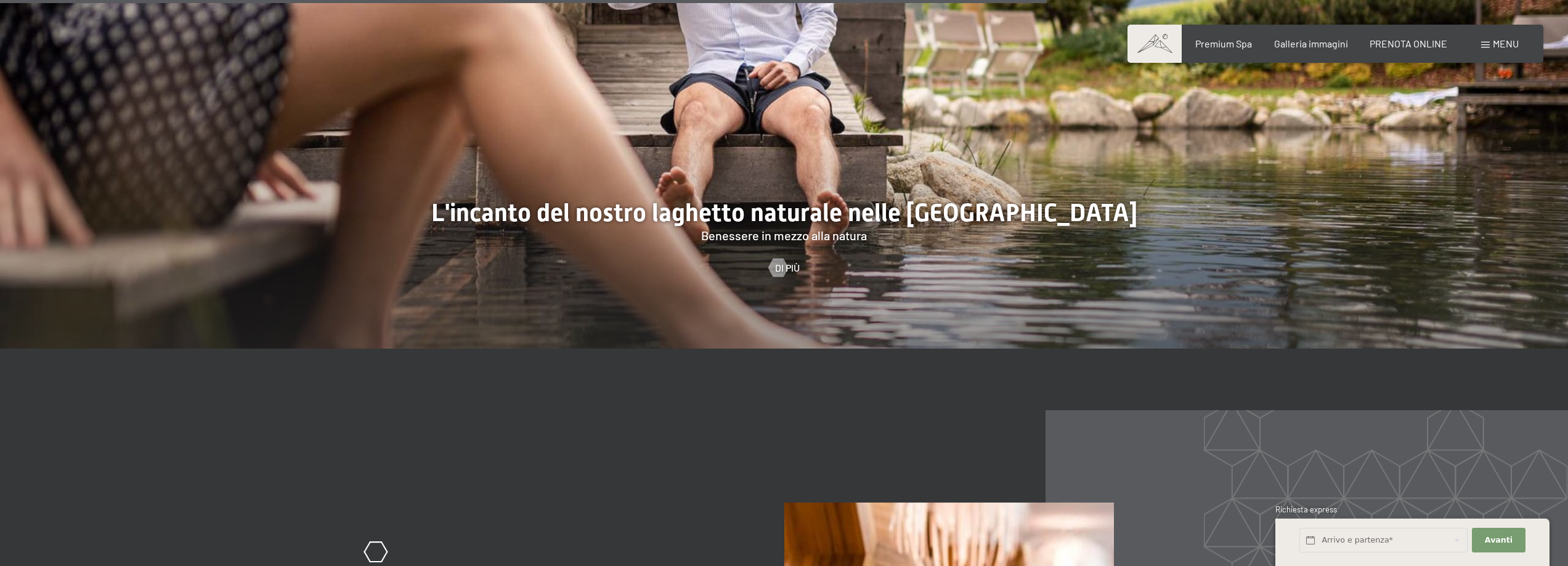
click at [792, 261] on span "Di più" at bounding box center [787, 267] width 25 height 13
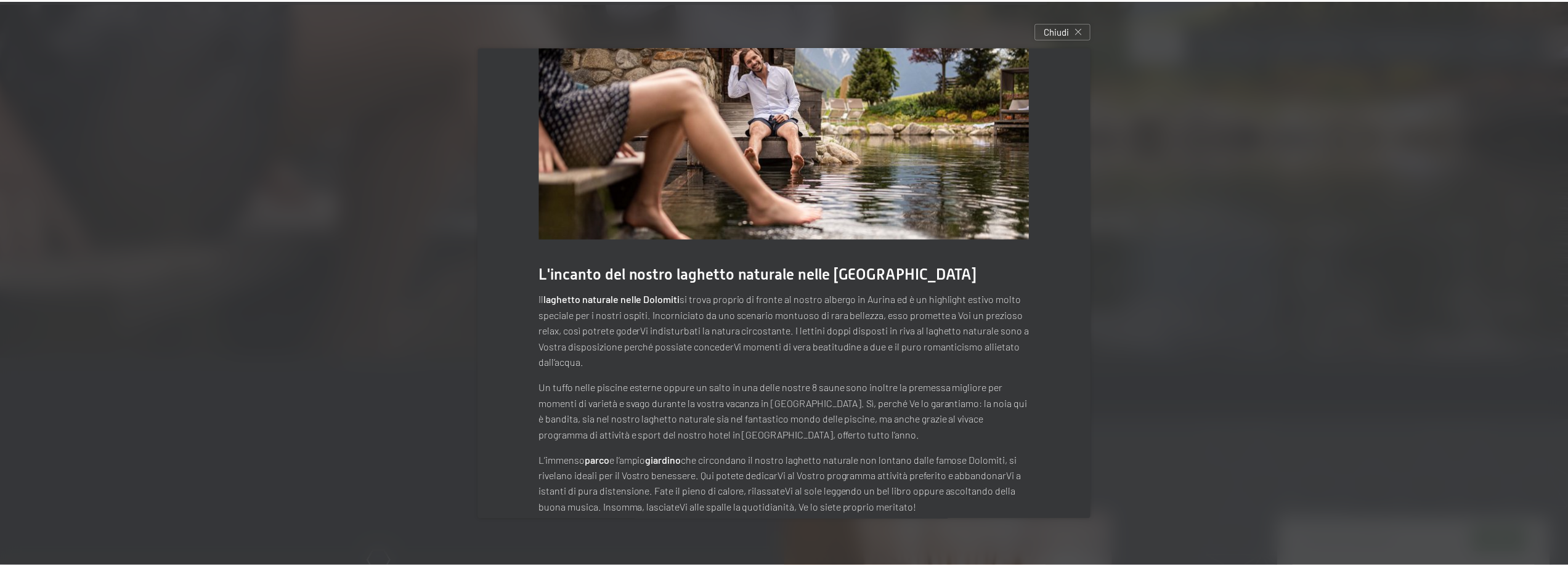
scroll to position [71, 0]
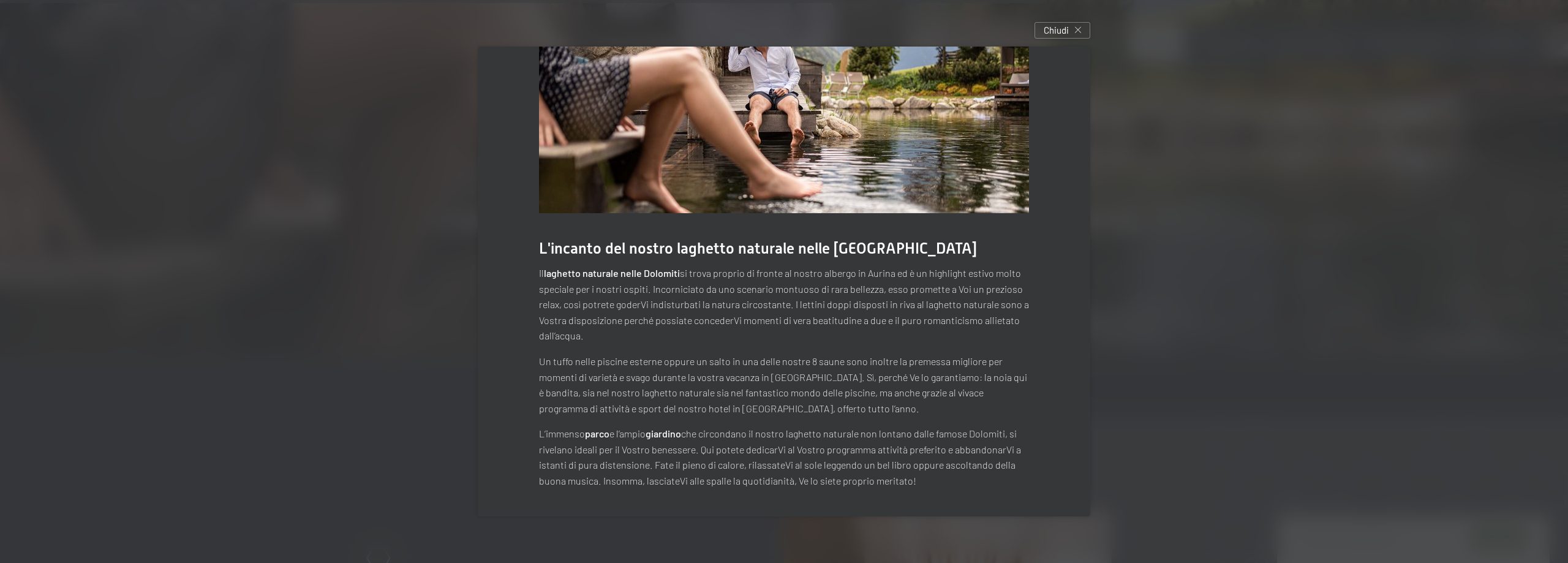
click at [1071, 39] on div "L'incanto del nostro laghetto naturale nelle Dolomiti Il laghetto naturale nell…" at bounding box center [784, 281] width 649 height 506
click at [1047, 28] on span "Chiudi" at bounding box center [1057, 30] width 25 height 13
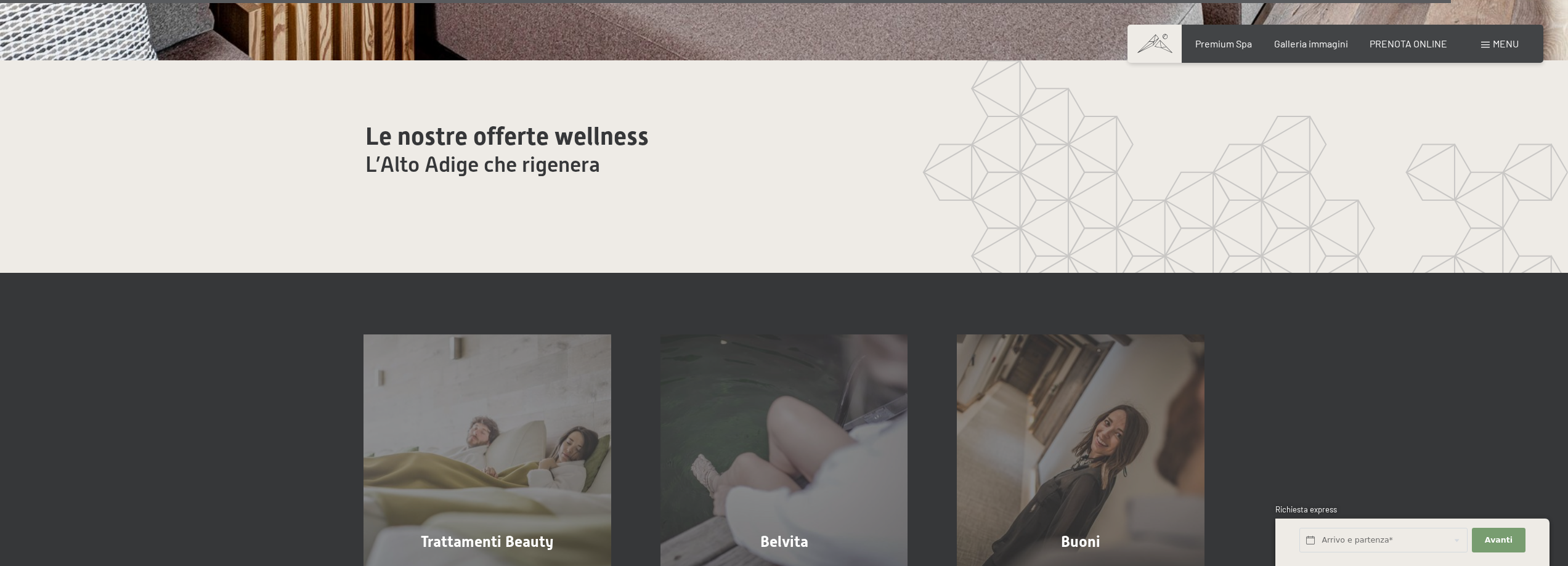
scroll to position [8130, 0]
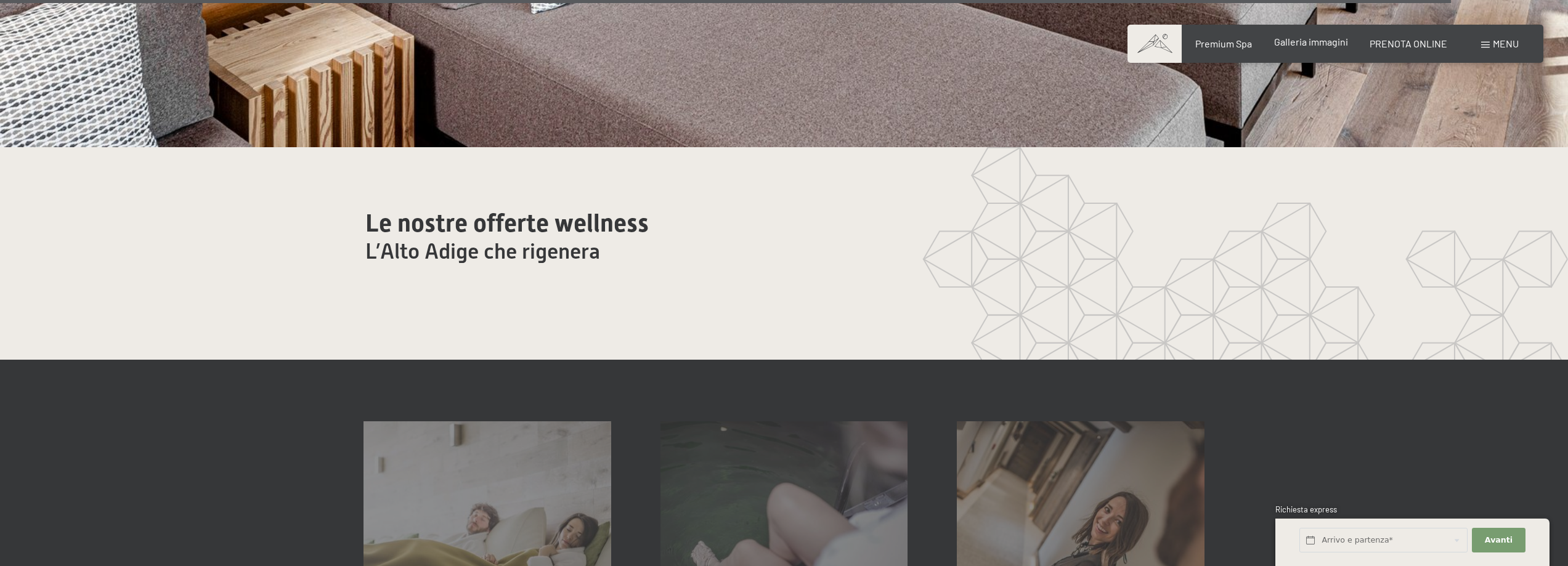
click at [1321, 47] on span "Galleria immagini" at bounding box center [1311, 41] width 74 height 12
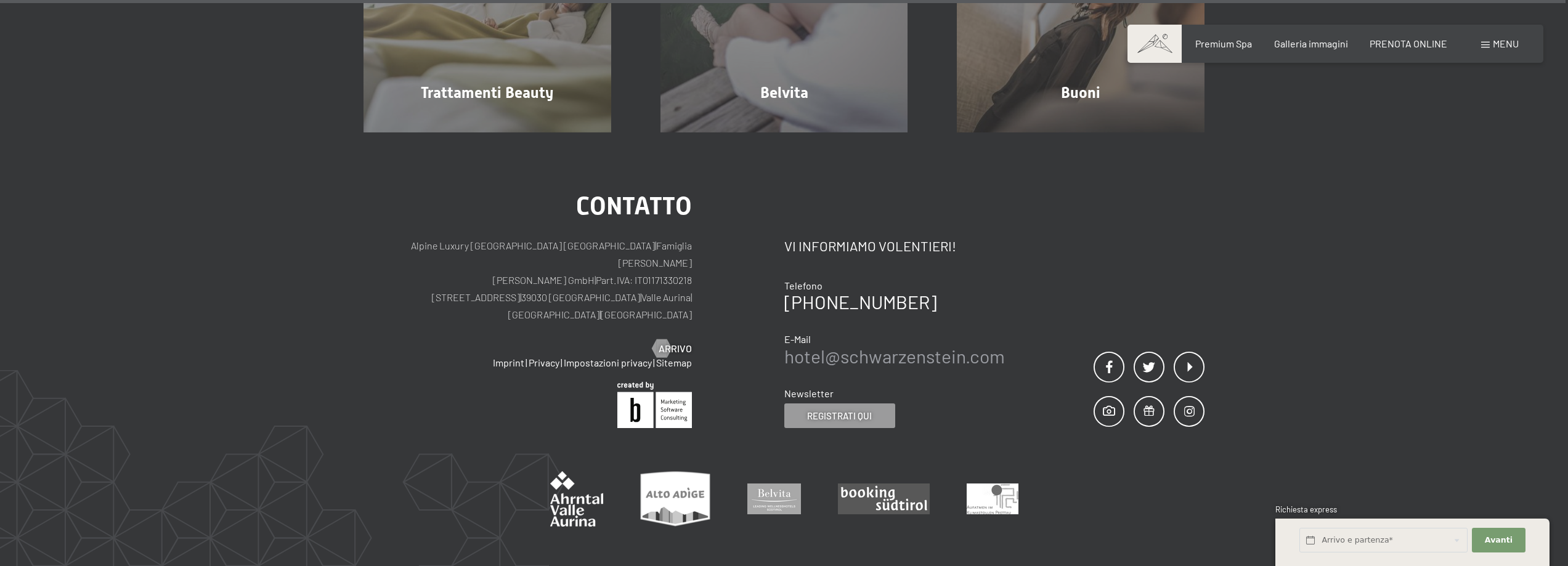
scroll to position [8787, 0]
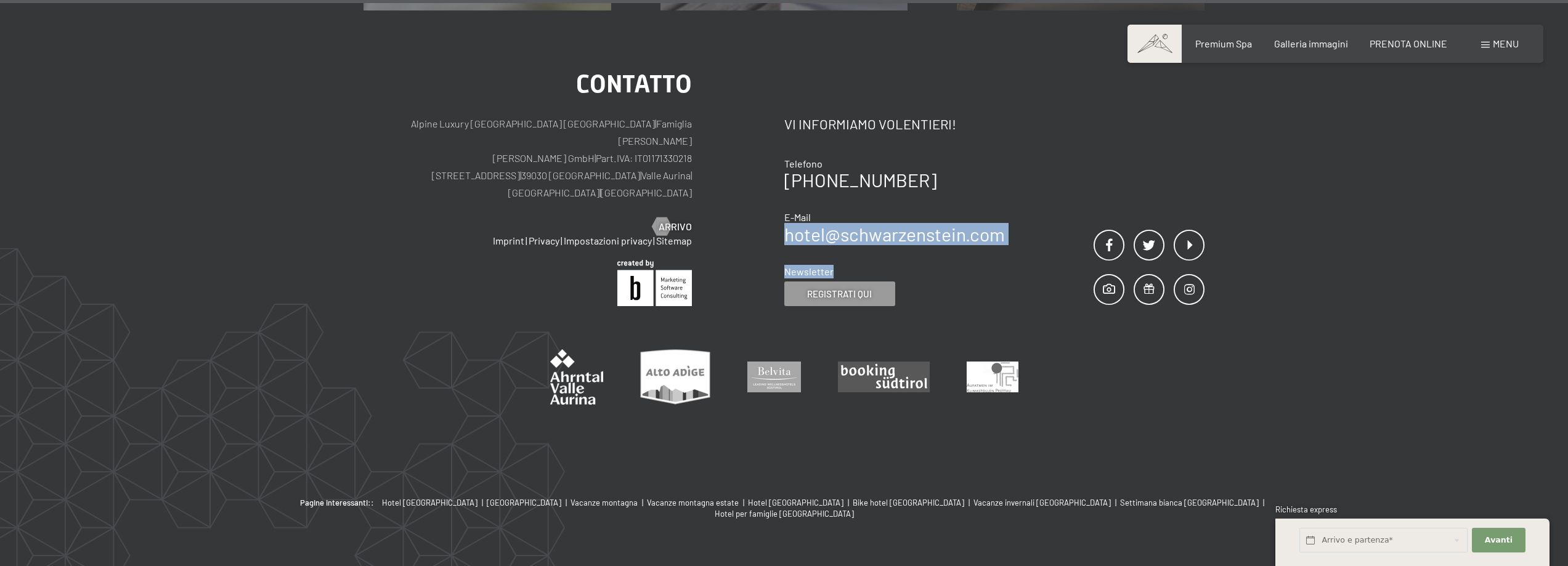
drag, startPoint x: 1017, startPoint y: 214, endPoint x: 796, endPoint y: 219, distance: 221.1
click at [784, 202] on div "Contatto Vi informiamo volentieri! Telefono +39 0474 674100 E-Mail hotel@ no-sp…" at bounding box center [994, 189] width 420 height 234
click at [804, 222] on div "Contatto Vi informiamo volentieri! Telefono +39 0474 674100 E-Mail hotel@ no-sp…" at bounding box center [894, 200] width 221 height 215
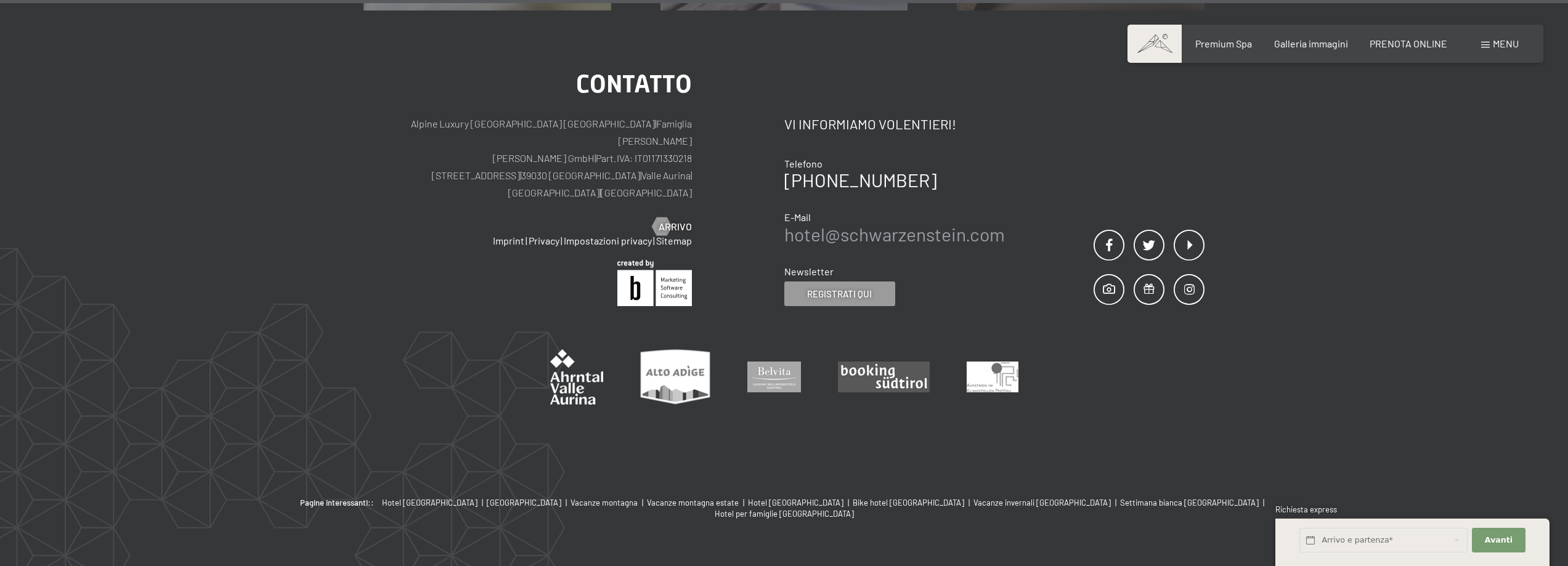
click at [968, 223] on link "hotel@ no-spam. schwarzenstein. no-spam. com" at bounding box center [894, 234] width 221 height 22
drag, startPoint x: 1008, startPoint y: 194, endPoint x: 784, endPoint y: 193, distance: 224.0
click at [784, 193] on div "Contatto Vi informiamo volentieri! Telefono +39 0474 674100 E-Mail hotel@ no-sp…" at bounding box center [994, 189] width 420 height 234
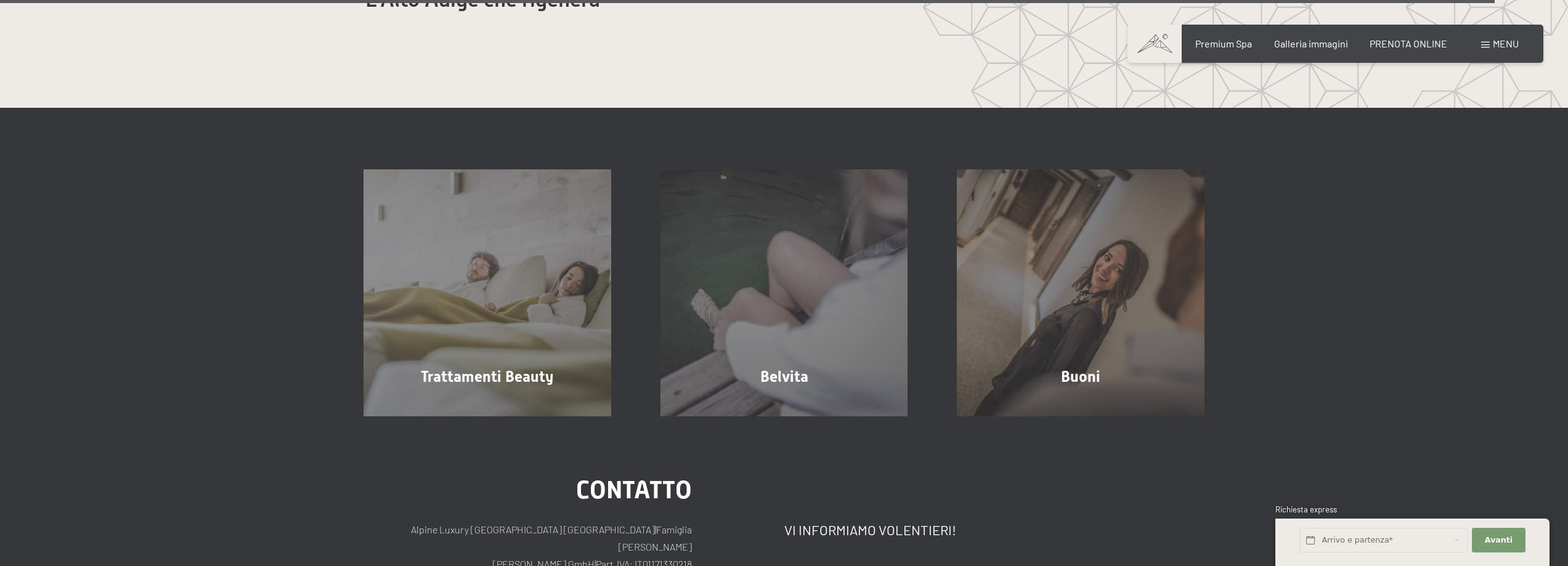
scroll to position [8376, 0]
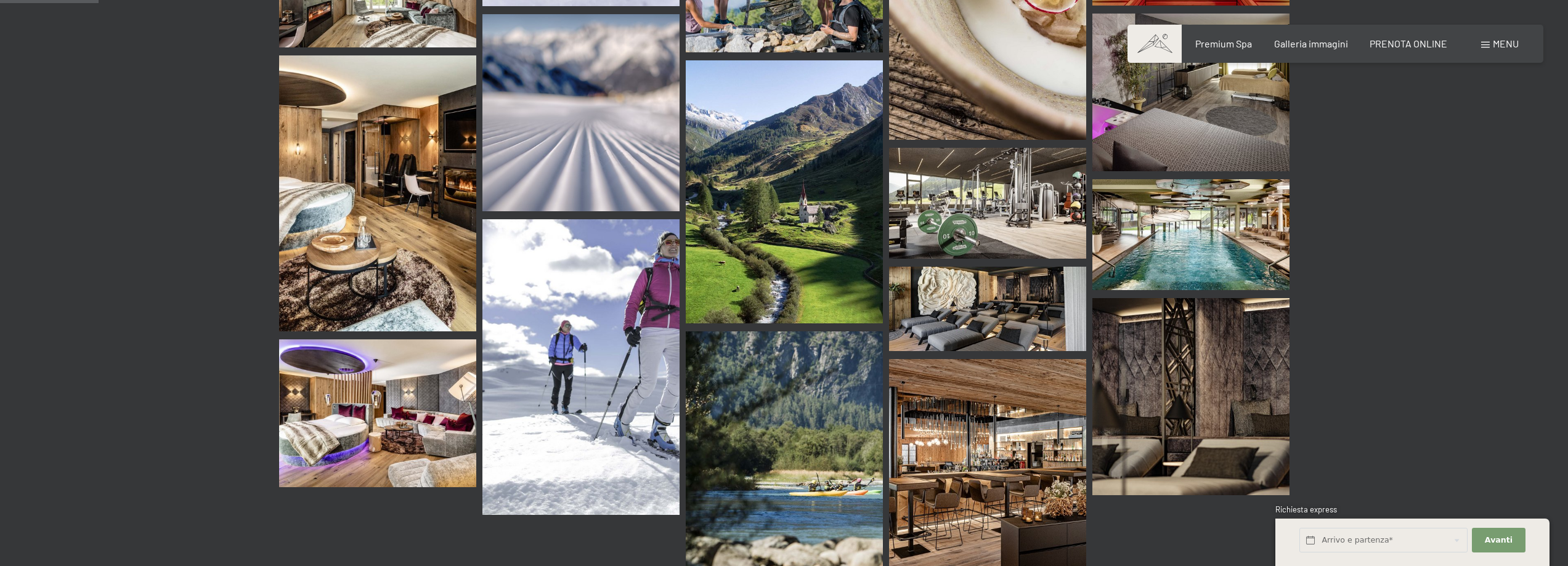
scroll to position [985, 0]
